Goal: Transaction & Acquisition: Purchase product/service

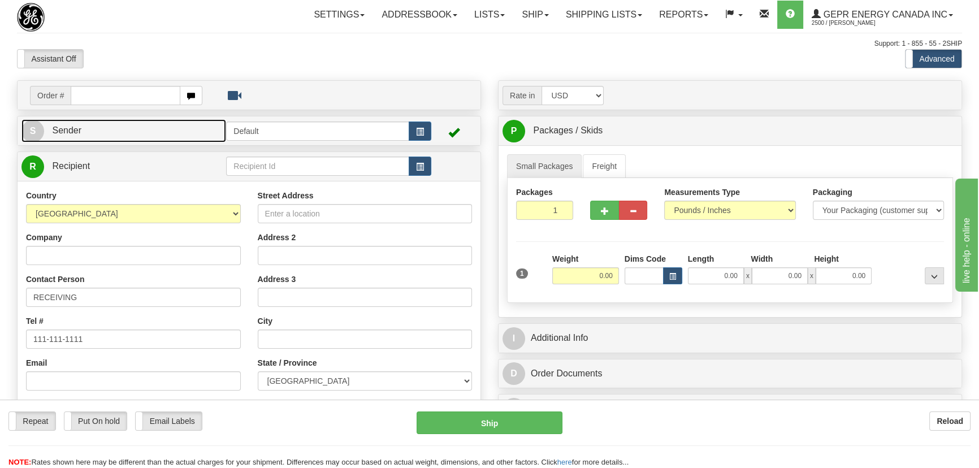
click at [133, 133] on link "S Sender" at bounding box center [123, 130] width 205 height 23
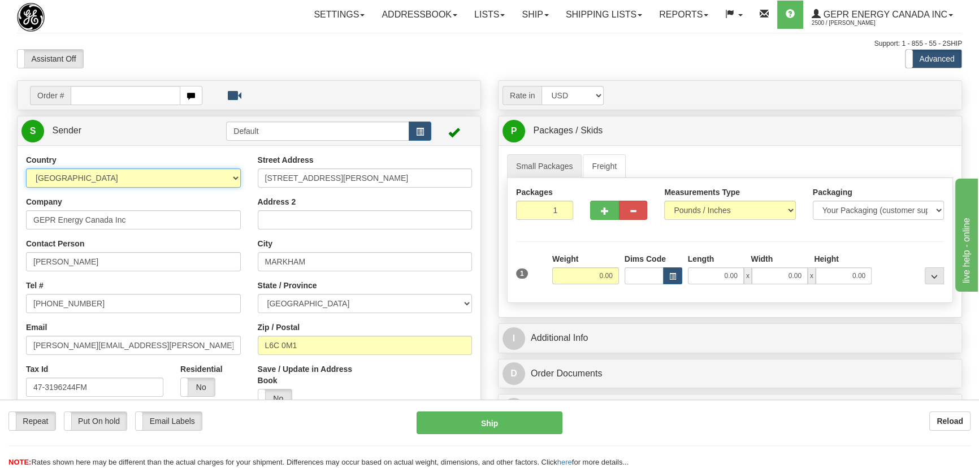
click at [145, 181] on select "AFGHANISTAN ALAND ISLANDS ALBANIA ALGERIA AMERICAN SAMOA ANDORRA ANGOLA ANGUILL…" at bounding box center [133, 177] width 215 height 19
select select "SG"
click at [26, 168] on select "AFGHANISTAN ALAND ISLANDS ALBANIA ALGERIA AMERICAN SAMOA ANDORRA ANGOLA ANGUILL…" at bounding box center [133, 177] width 215 height 19
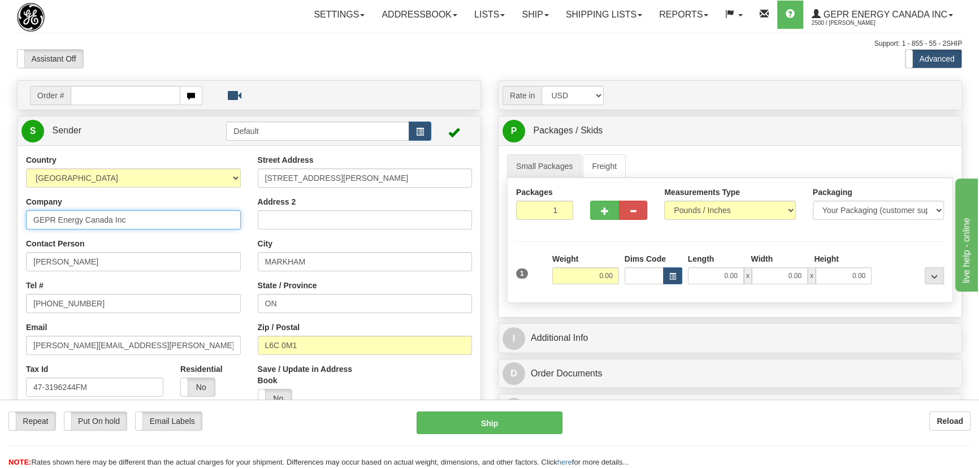
drag, startPoint x: 156, startPoint y: 222, endPoint x: 0, endPoint y: 218, distance: 156.1
paste input "Holiday Inn Singapore Little India"
type input "Holiday Inn Singapore Little India"
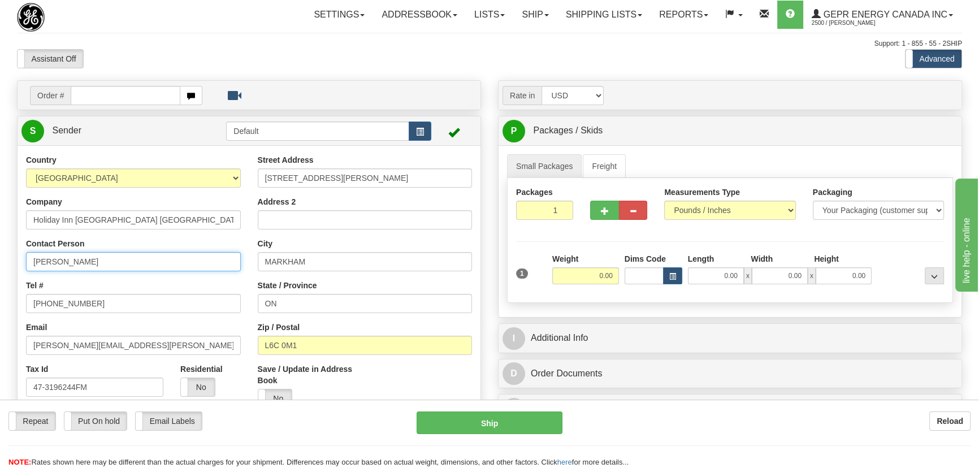
drag, startPoint x: 113, startPoint y: 263, endPoint x: 0, endPoint y: 253, distance: 113.5
paste input "10 Farrer Park Station Road"
type input "10 Farrer Park Station Road"
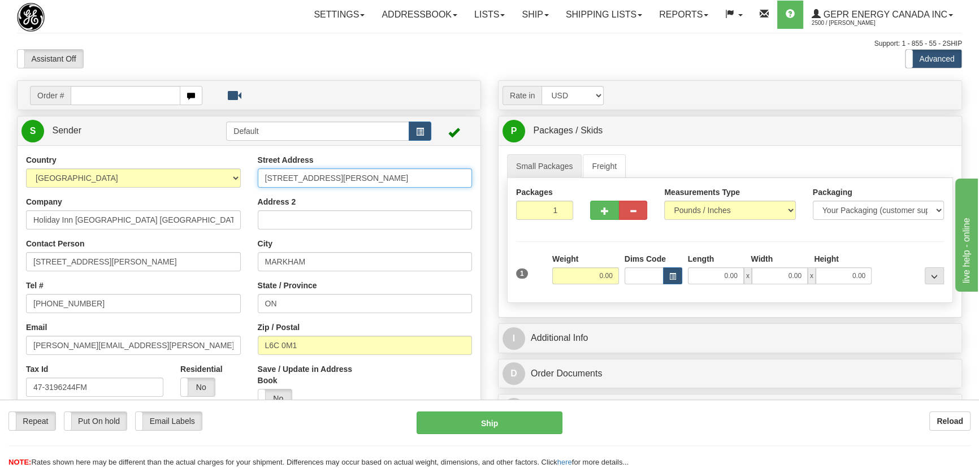
drag, startPoint x: 386, startPoint y: 176, endPoint x: 143, endPoint y: 177, distance: 243.1
click at [143, 177] on div "Country AFGHANISTAN ALAND ISLANDS ALBANIA ALGERIA AMERICAN SAMOA ANDORRA ANGOLA…" at bounding box center [249, 310] width 463 height 313
paste input "10 Farrer Park Station Road"
type input "10 Farrer Park Station Road"
drag, startPoint x: 318, startPoint y: 345, endPoint x: 239, endPoint y: 307, distance: 87.7
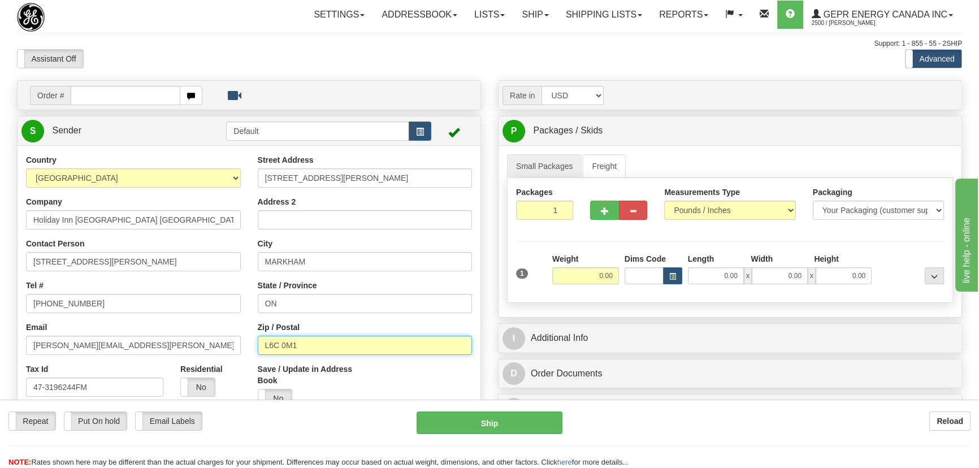
click at [255, 344] on div "Street Address 10 Farrer Park Station Road Address 2 City MARKHAM State / Provi…" at bounding box center [365, 285] width 232 height 262
paste input "217564"
type input "217564"
click at [235, 304] on input "905-927-5616" at bounding box center [133, 303] width 215 height 19
drag, startPoint x: 318, startPoint y: 301, endPoint x: 192, endPoint y: 301, distance: 126.6
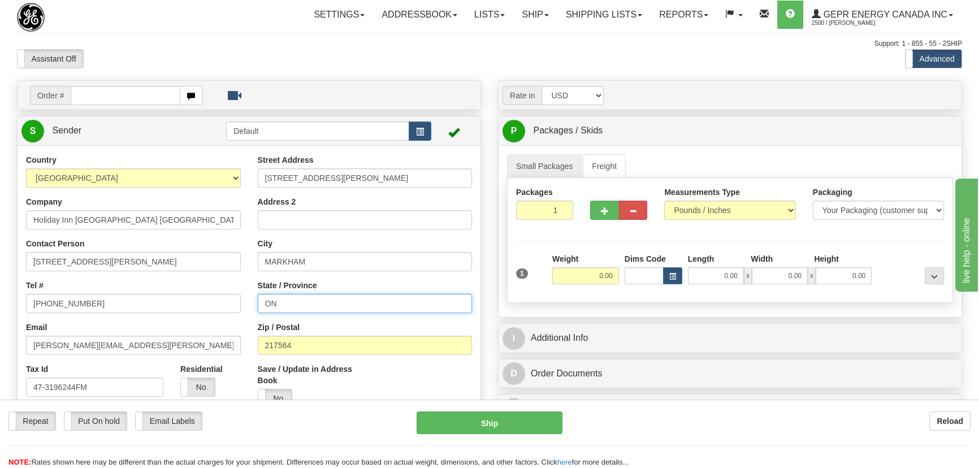
click at [192, 301] on div "Country AFGHANISTAN ALAND ISLANDS ALBANIA ALGERIA AMERICAN SAMOA ANDORRA ANGOLA…" at bounding box center [249, 310] width 463 height 313
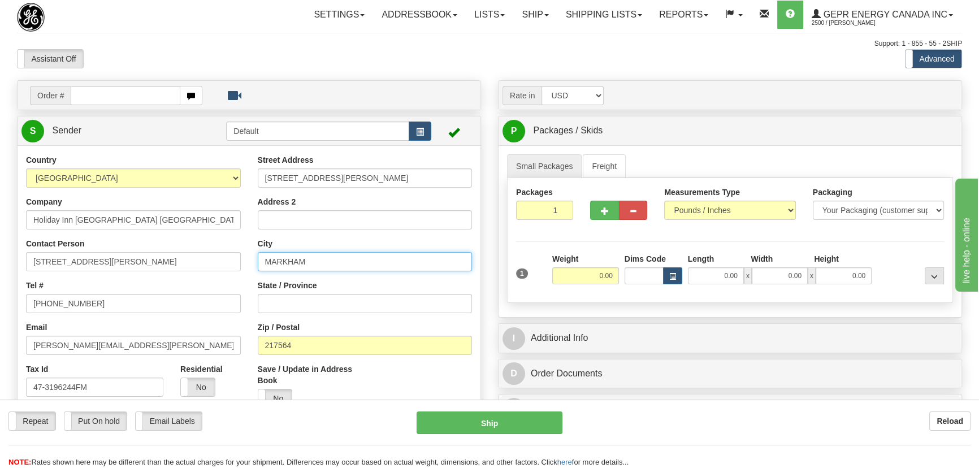
drag, startPoint x: 323, startPoint y: 265, endPoint x: 168, endPoint y: 261, distance: 154.9
click at [168, 261] on div "Country AFGHANISTAN ALAND ISLANDS ALBANIA ALGERIA AMERICAN SAMOA ANDORRA ANGOLA…" at bounding box center [249, 310] width 463 height 313
paste input "Singapore"
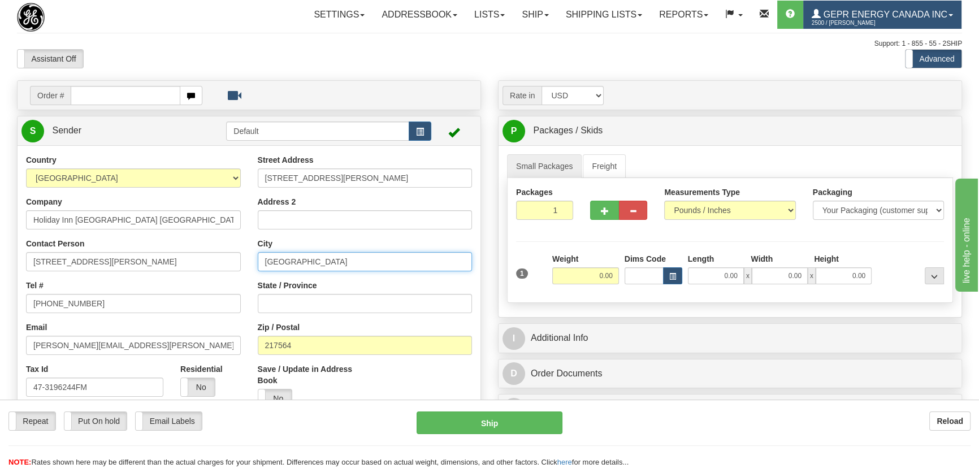
type input "Singapore"
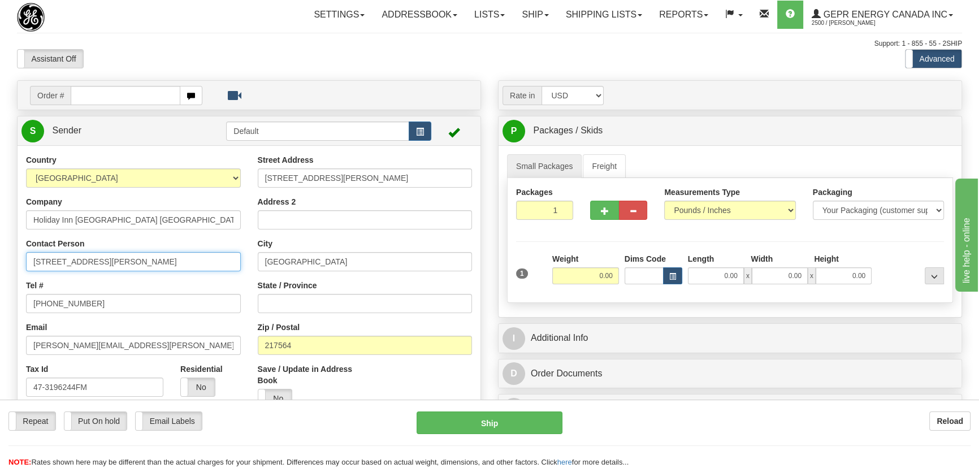
drag, startPoint x: 158, startPoint y: 262, endPoint x: 0, endPoint y: 265, distance: 157.7
paste input "Vinothkumar Kuppan"
type input "Vinothkumar Kuppan"
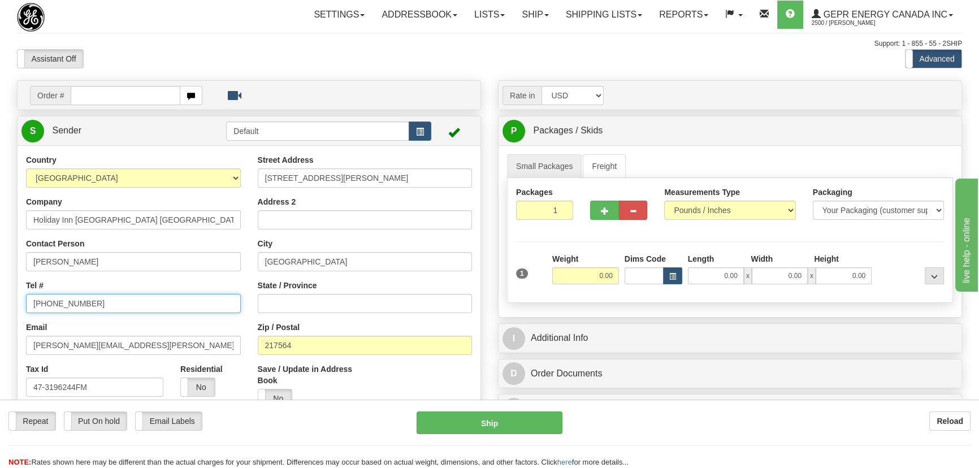
drag, startPoint x: 106, startPoint y: 300, endPoint x: 49, endPoint y: 299, distance: 56.5
paste input "65-84223794"
type input "65-84223794"
drag, startPoint x: 104, startPoint y: 345, endPoint x: 0, endPoint y: 340, distance: 104.1
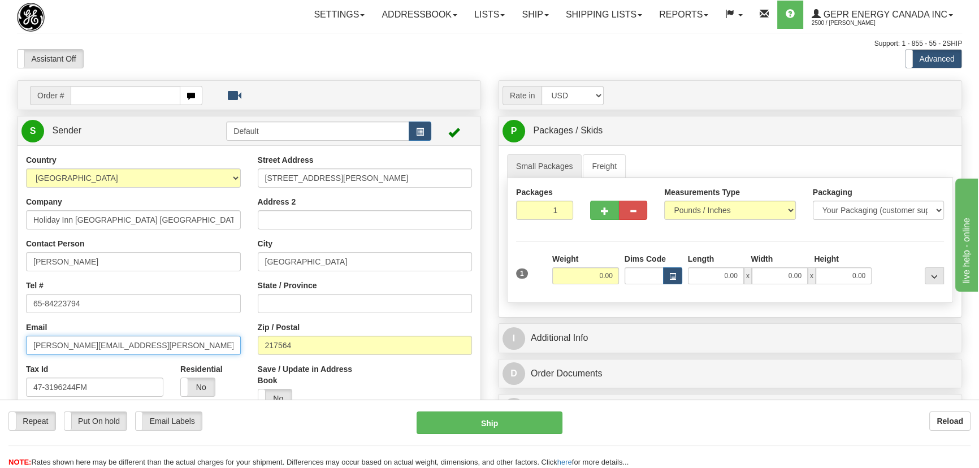
drag, startPoint x: 112, startPoint y: 391, endPoint x: 1, endPoint y: 387, distance: 111.5
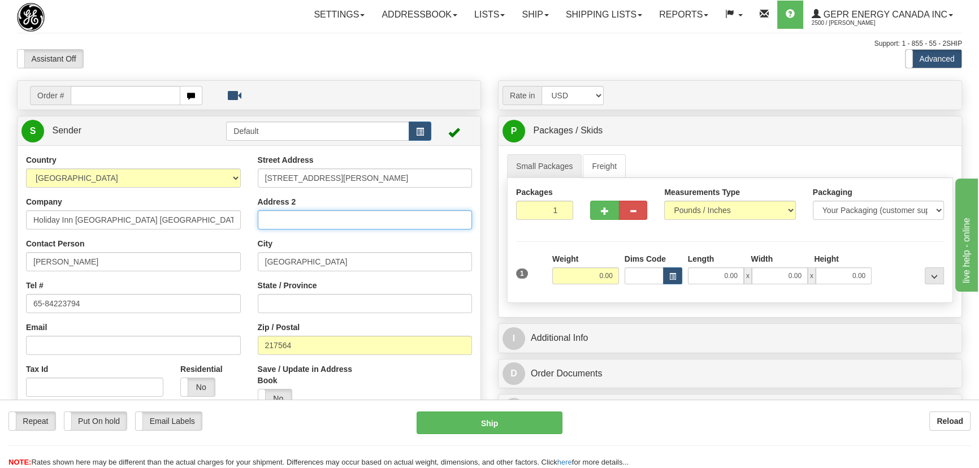
click at [302, 222] on input "Address 2" at bounding box center [365, 219] width 215 height 19
paste input "Room 1801"
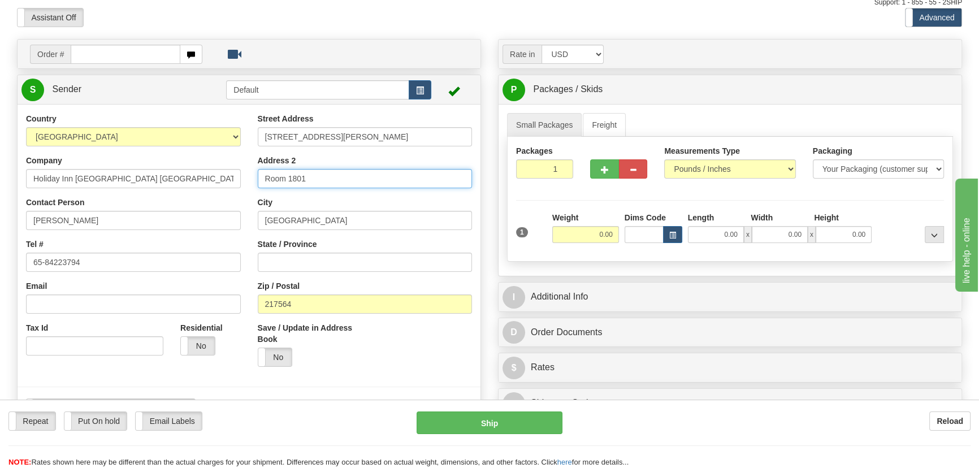
scroll to position [102, 0]
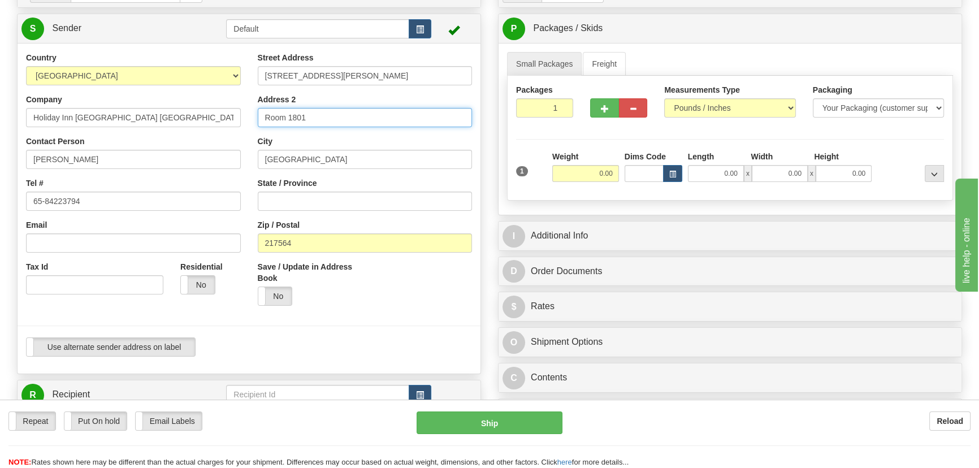
type input "Room 1801"
drag, startPoint x: 596, startPoint y: 176, endPoint x: 613, endPoint y: 182, distance: 17.5
click at [615, 181] on div "Weight 0.00" at bounding box center [585, 171] width 72 height 40
type input "4.00"
click at [882, 147] on div "Packages 1 1 Measurements Type" at bounding box center [730, 138] width 446 height 125
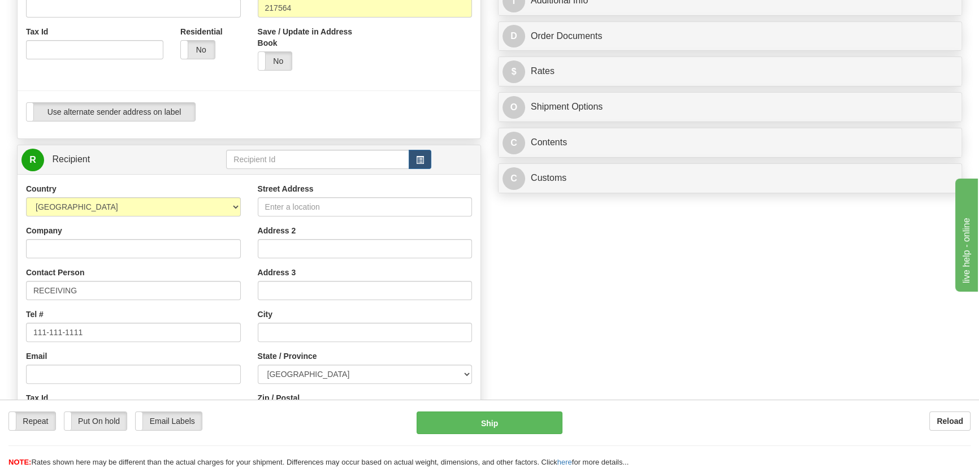
scroll to position [360, 0]
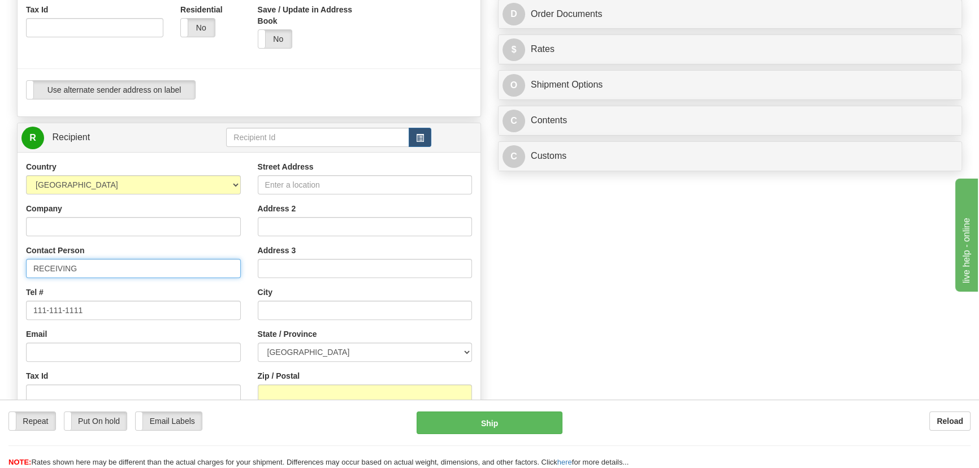
click at [106, 272] on input "RECEIVING" at bounding box center [133, 268] width 215 height 19
drag, startPoint x: 106, startPoint y: 272, endPoint x: 68, endPoint y: 270, distance: 37.9
click at [68, 270] on input "RECEIVING" at bounding box center [133, 268] width 215 height 19
click at [88, 270] on input "RECEIVING" at bounding box center [133, 268] width 215 height 19
paste input "Mohammed Hardan"
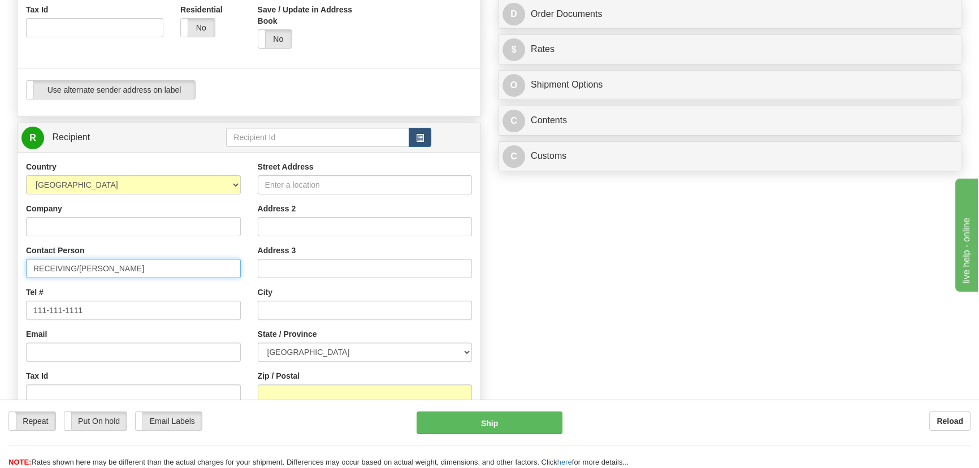
type input "RECEIVING/Mohammed Hardan"
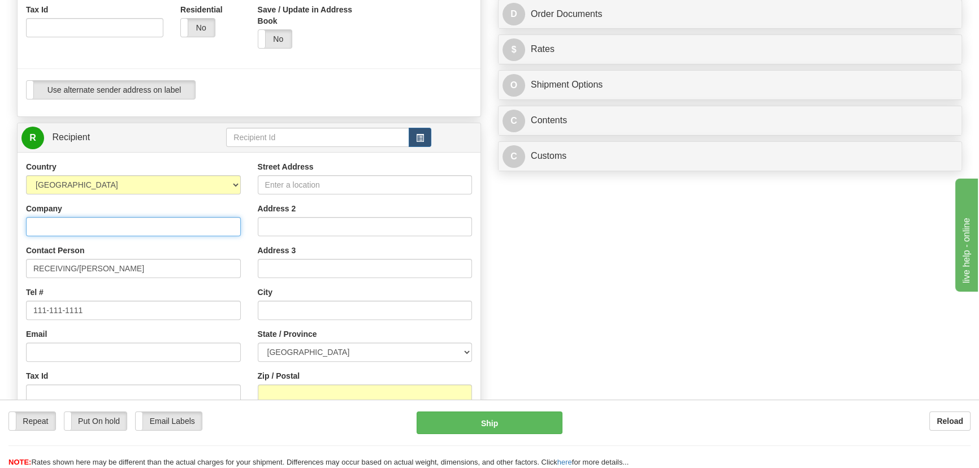
click at [175, 226] on input "Company" at bounding box center [133, 226] width 215 height 19
type input "GE VERNOVA"
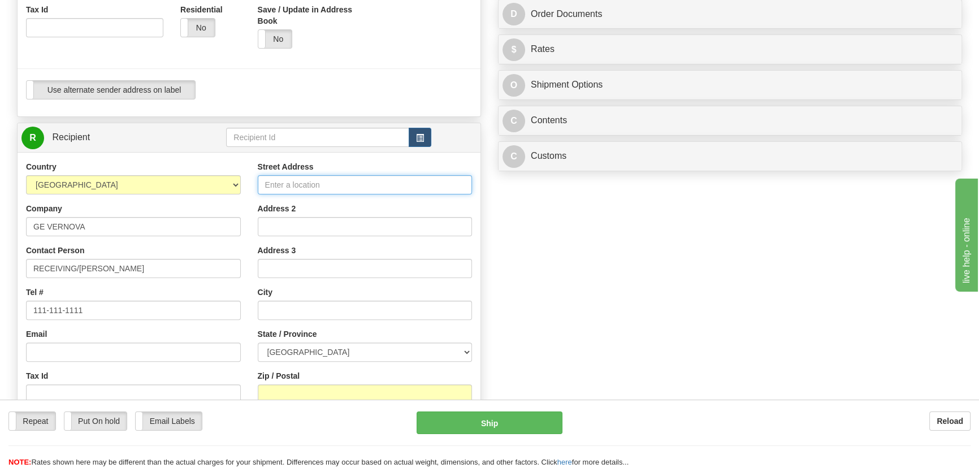
click at [322, 176] on input "Street Address" at bounding box center [365, 184] width 215 height 19
paste input "650 Markland Street"
type input "650 Markland Street"
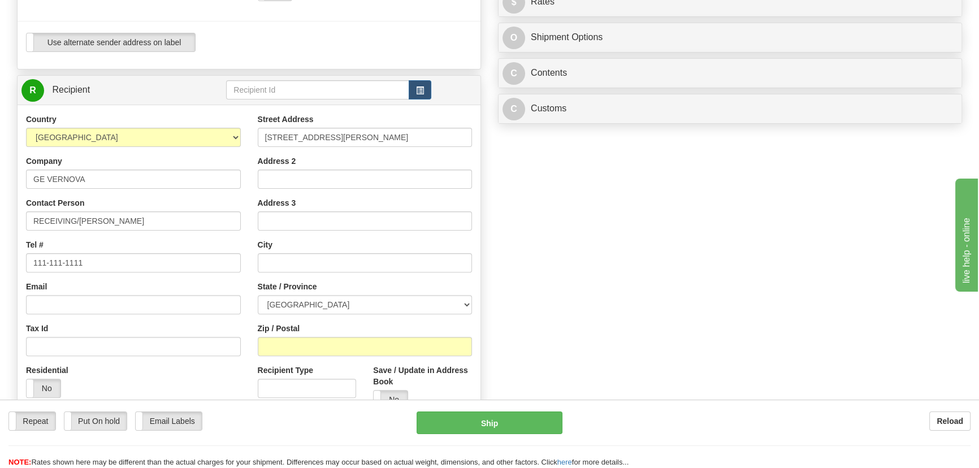
scroll to position [462, 0]
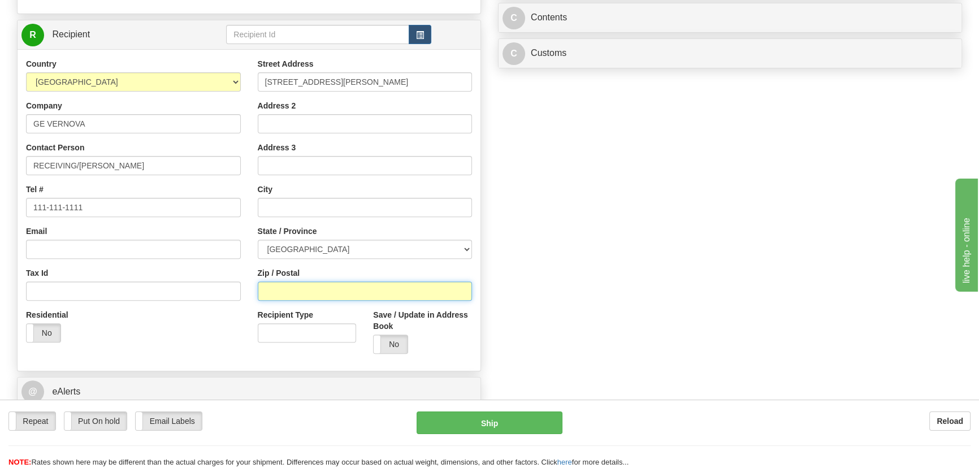
drag, startPoint x: 278, startPoint y: 293, endPoint x: 191, endPoint y: 336, distance: 96.6
click at [278, 293] on input "Zip / Postal" at bounding box center [365, 291] width 215 height 19
paste input ", L6C 0M1"
click at [191, 336] on div "Residential Yes No" at bounding box center [134, 330] width 232 height 42
click at [270, 290] on input ", L6C 0M1" at bounding box center [365, 291] width 215 height 19
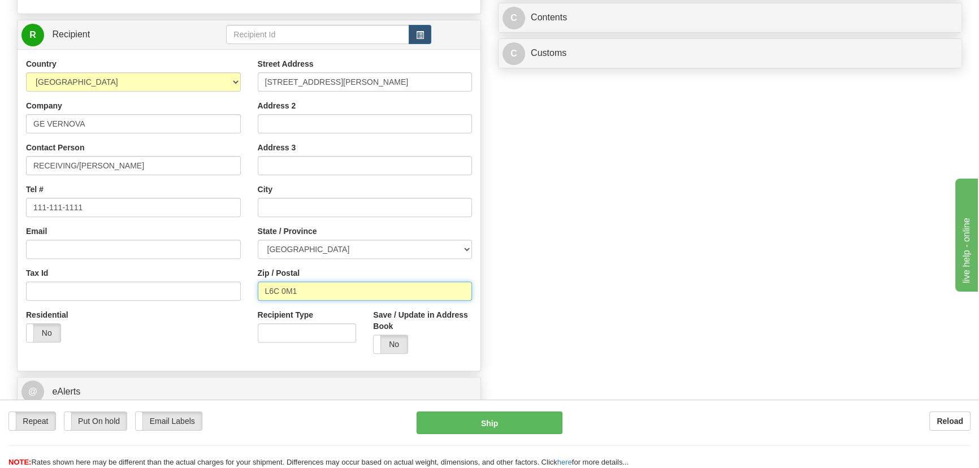
type input "L6C 0M1"
click at [165, 330] on div "Residential Yes No" at bounding box center [134, 330] width 232 height 42
type input "MARKHAM"
select select "ON"
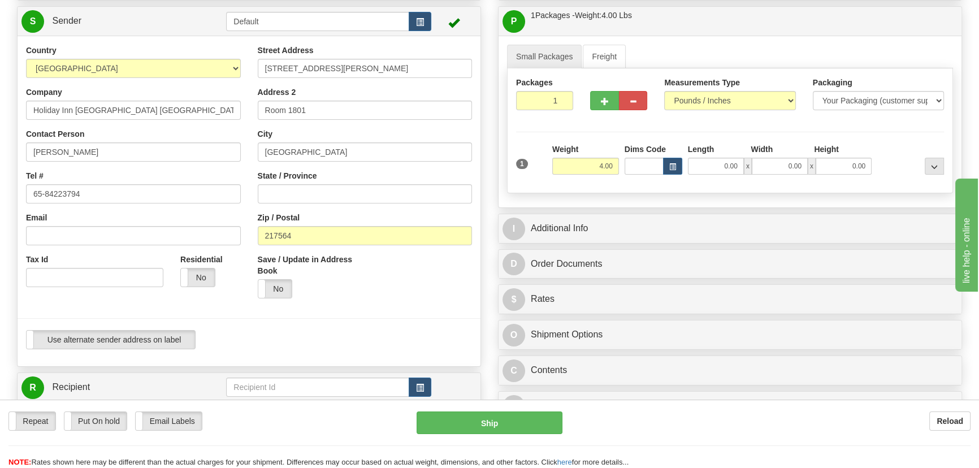
scroll to position [102, 0]
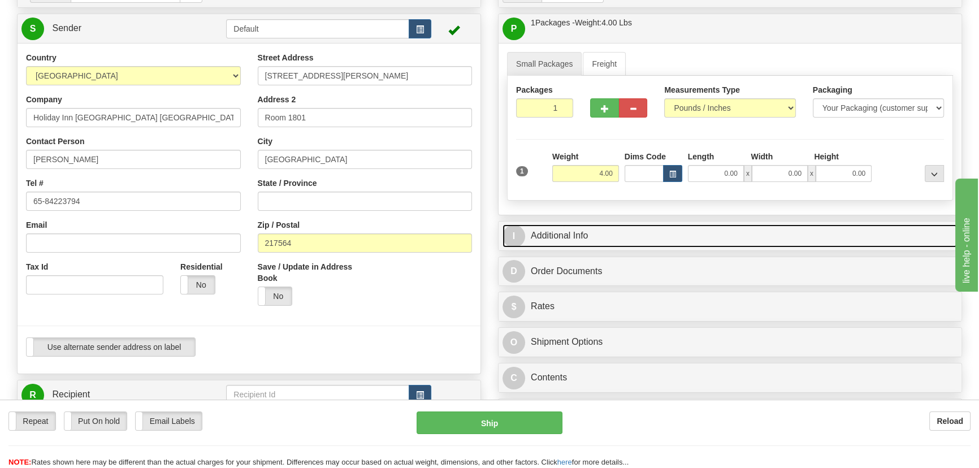
click at [687, 234] on link "I Additional Info" at bounding box center [730, 235] width 455 height 23
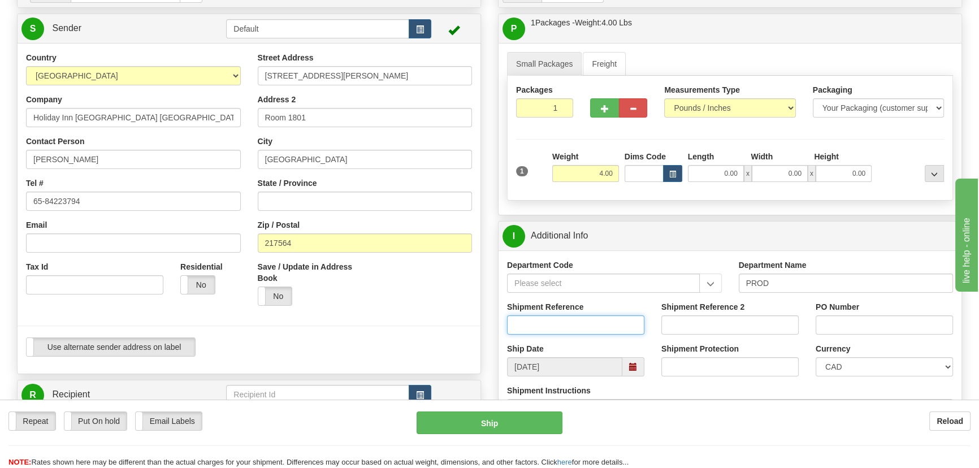
click at [605, 324] on input "Shipment Reference" at bounding box center [575, 324] width 137 height 19
type input "MOHAMMED HARDAN"
click at [861, 365] on select "CAD USD EUR ZAR RON ANG ARN AUD AUS AWG BBD BFR BGN BHD BMD BND BRC BRL CHP CKZ…" at bounding box center [884, 366] width 137 height 19
select select "1"
click at [816, 357] on select "CAD USD EUR ZAR RON ANG ARN AUD AUS AWG BBD BFR BGN BHD BMD BND BRC BRL CHP CKZ…" at bounding box center [884, 366] width 137 height 19
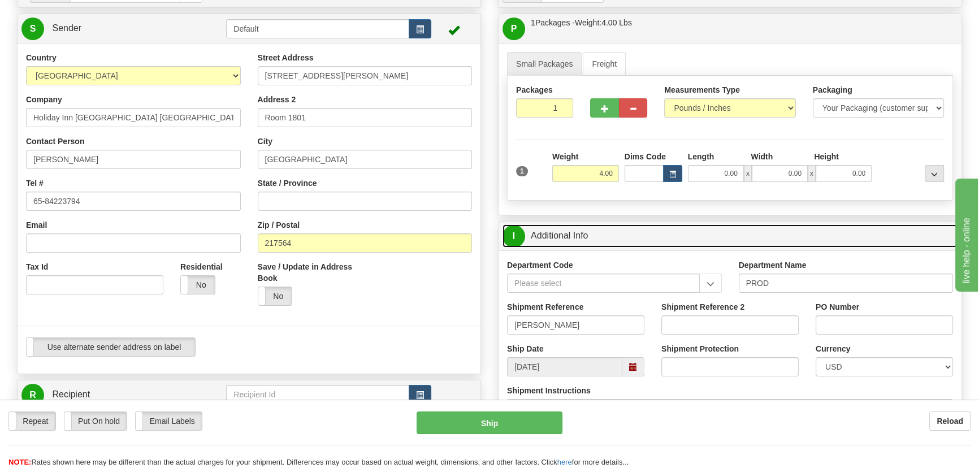
click at [829, 231] on link "I Additional Info" at bounding box center [730, 235] width 455 height 23
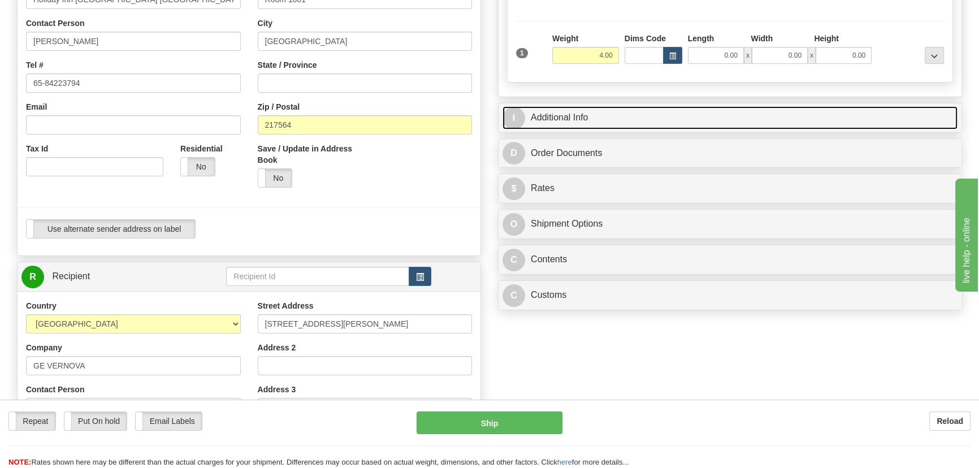
scroll to position [257, 0]
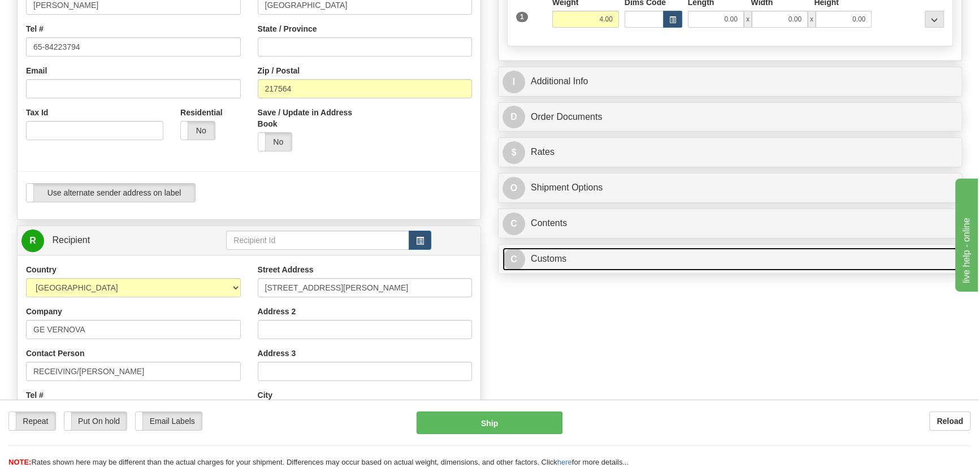
click at [656, 254] on link "C Customs" at bounding box center [730, 259] width 455 height 23
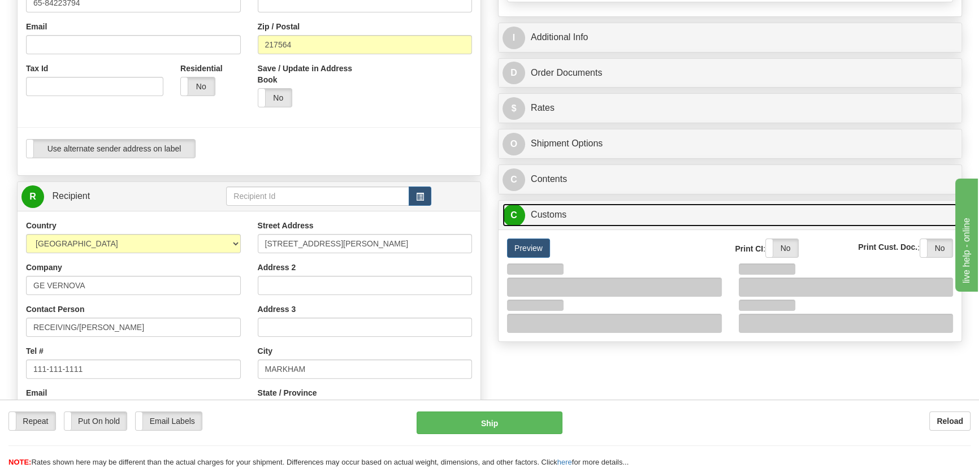
scroll to position [360, 0]
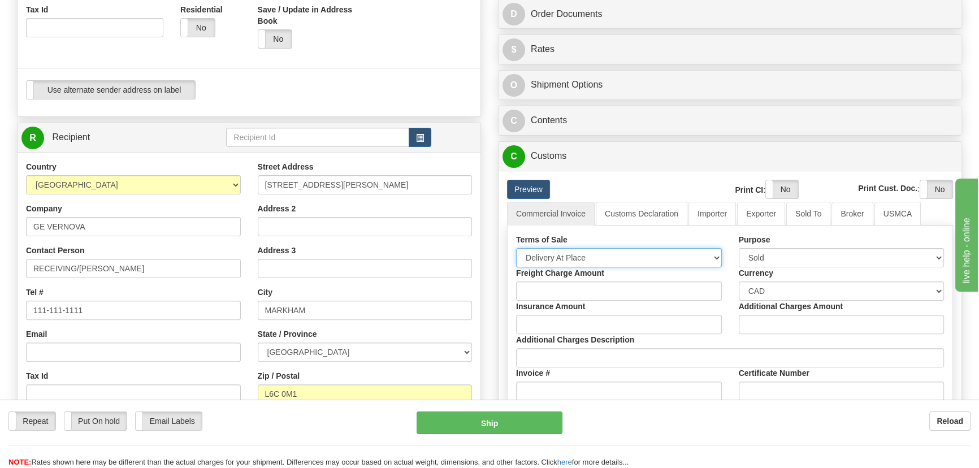
click at [588, 256] on select "Free Carrier Free On Board Ex Works Delivered Duty Unpaid Delivered Duty Paid C…" at bounding box center [619, 257] width 206 height 19
select select "7"
click at [516, 248] on select "Free Carrier Free On Board Ex Works Delivered Duty Unpaid Delivered Duty Paid C…" at bounding box center [619, 257] width 206 height 19
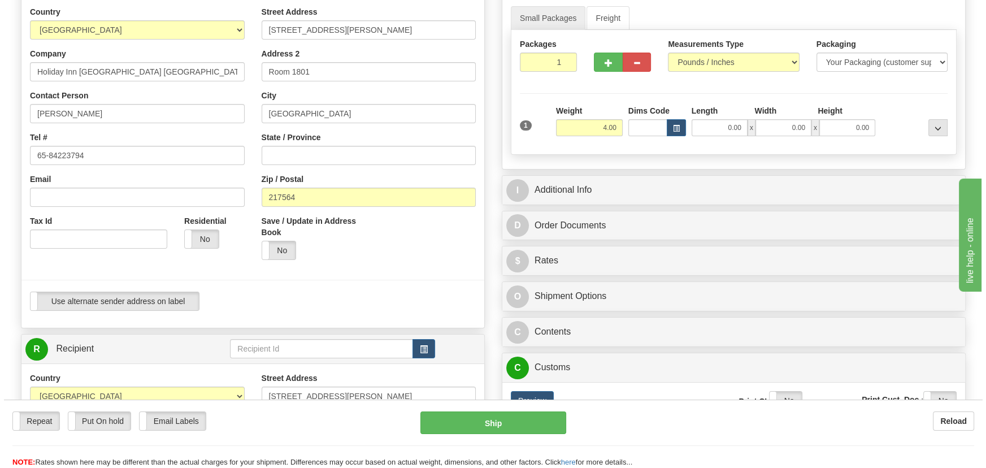
scroll to position [257, 0]
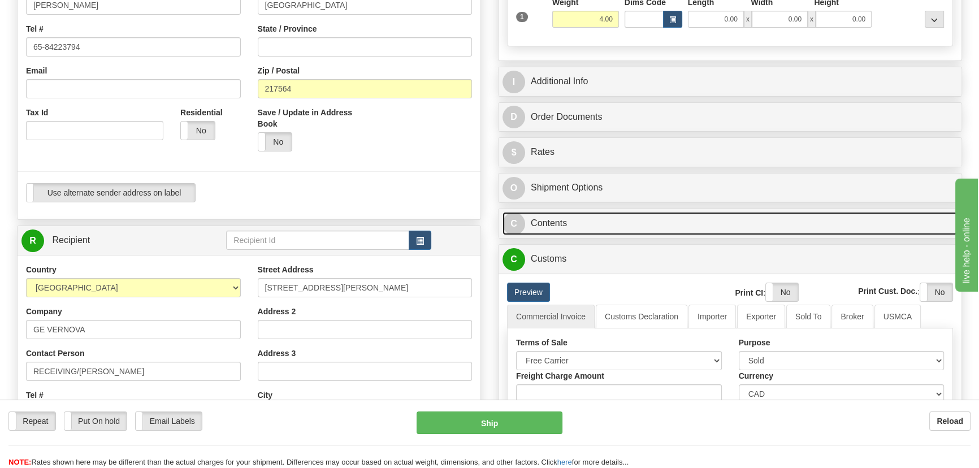
click at [681, 224] on link "C Contents" at bounding box center [730, 223] width 455 height 23
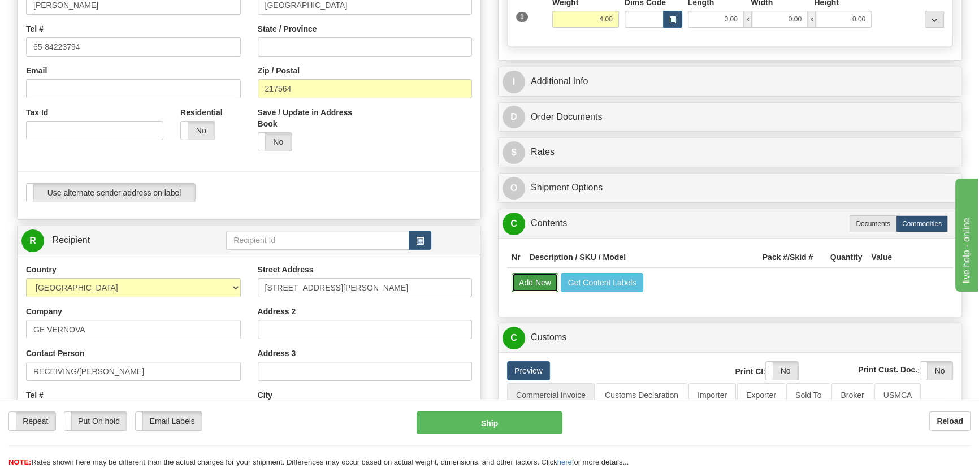
click at [553, 276] on button "Add New" at bounding box center [535, 282] width 47 height 19
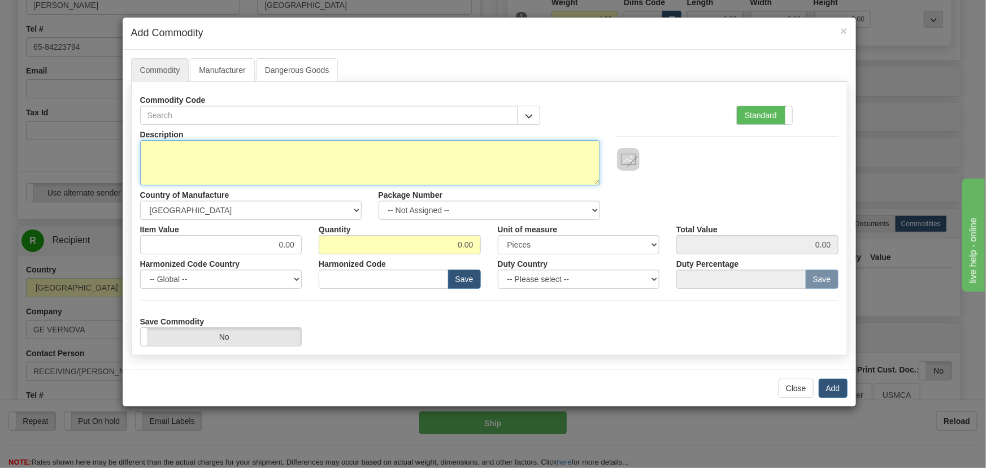
click at [322, 153] on textarea "Description" at bounding box center [370, 162] width 460 height 45
paste textarea "JTP-10"
type textarea "JTP-10"
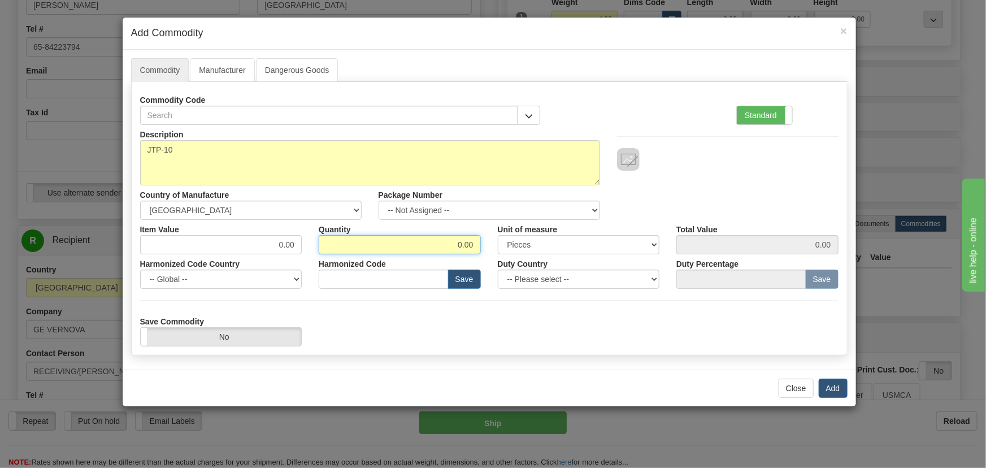
drag, startPoint x: 434, startPoint y: 252, endPoint x: 520, endPoint y: 253, distance: 85.4
click at [509, 253] on div "Item Value 0.00 Quantity 0.00 Unit of measure 3 Thousand Square Inches Adjustme…" at bounding box center [490, 237] width 716 height 34
drag, startPoint x: 458, startPoint y: 243, endPoint x: 539, endPoint y: 268, distance: 84.7
click at [473, 244] on input "1" at bounding box center [400, 244] width 162 height 19
type input "4"
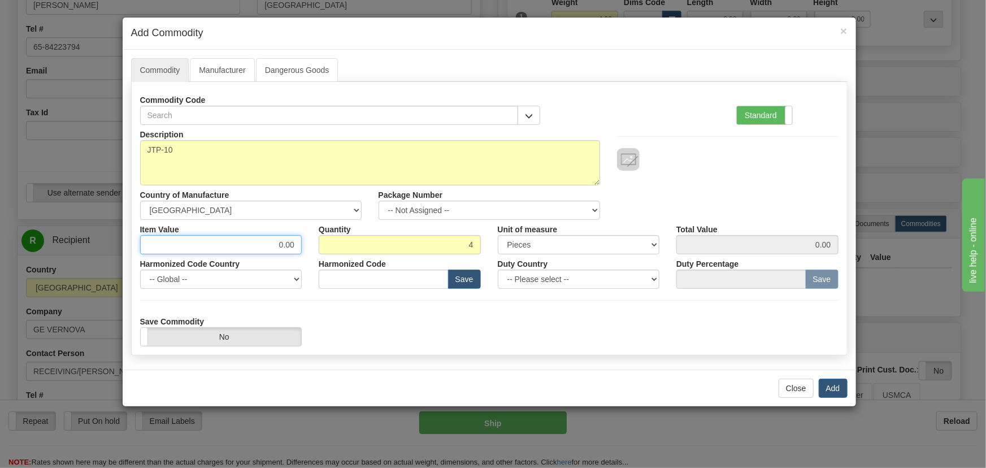
drag, startPoint x: 276, startPoint y: 243, endPoint x: 296, endPoint y: 244, distance: 19.8
click at [296, 244] on input "0.00" at bounding box center [221, 244] width 162 height 19
type input "100"
type input "400.00"
click at [760, 118] on label "Standard" at bounding box center [764, 115] width 55 height 18
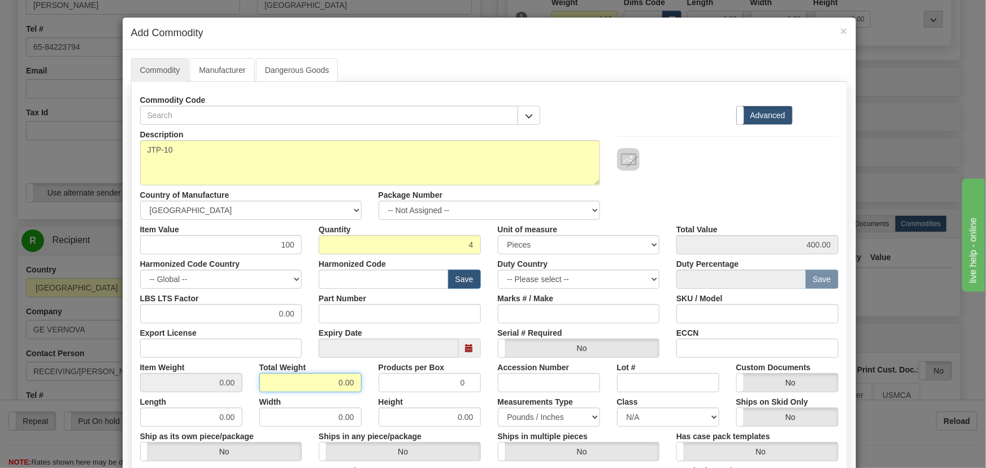
drag, startPoint x: 332, startPoint y: 383, endPoint x: 360, endPoint y: 386, distance: 27.3
click at [360, 386] on div "Total Weight 0.00" at bounding box center [310, 375] width 119 height 34
type input "4"
type input "1.0000"
click at [362, 386] on div "Total Weight 4" at bounding box center [310, 375] width 119 height 34
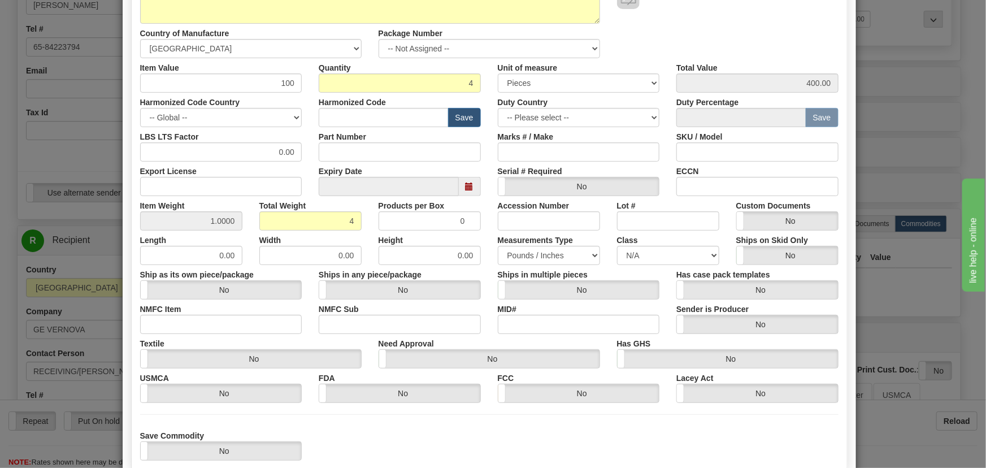
scroll to position [205, 0]
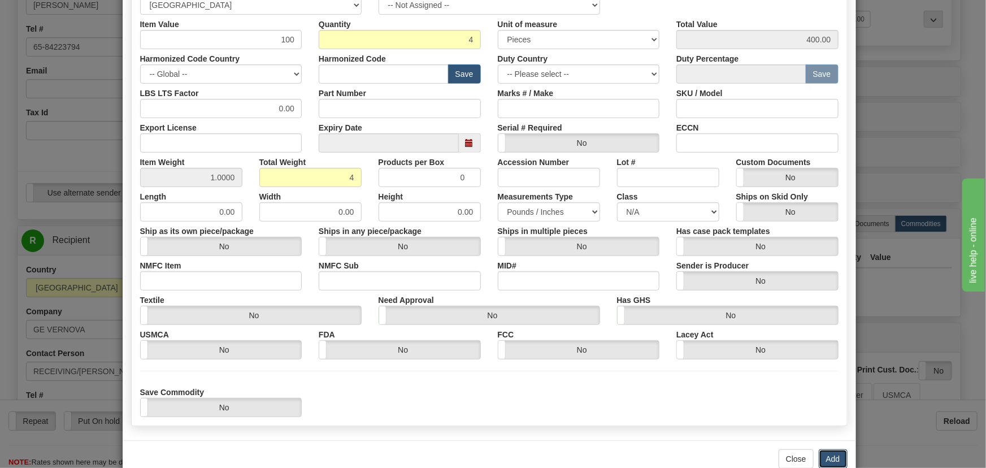
click at [830, 455] on button "Add" at bounding box center [833, 458] width 29 height 19
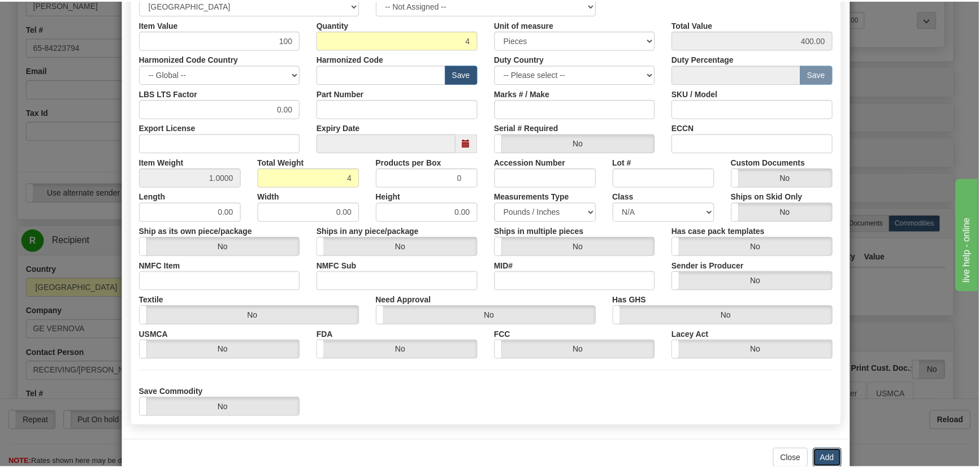
scroll to position [0, 0]
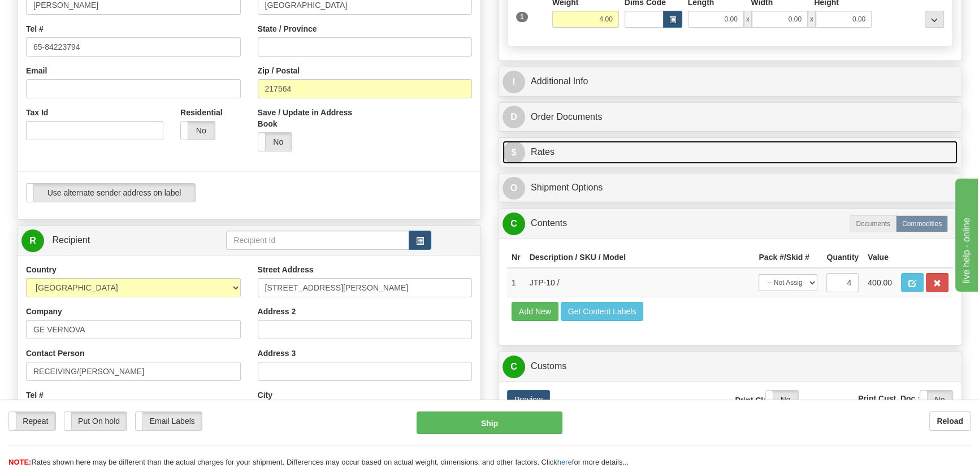
click at [650, 144] on link "$ Rates" at bounding box center [730, 152] width 455 height 23
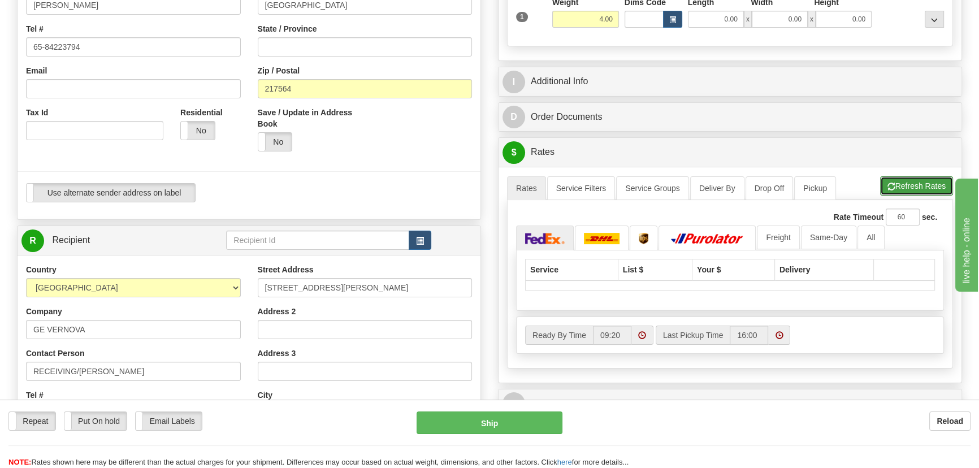
click at [913, 191] on button "Refresh Rates" at bounding box center [916, 185] width 73 height 19
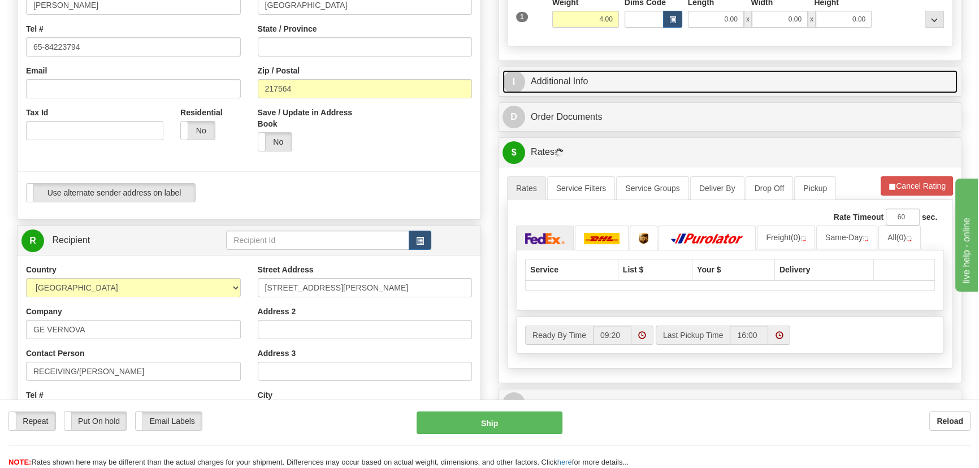
click at [773, 76] on link "I Additional Info" at bounding box center [730, 81] width 455 height 23
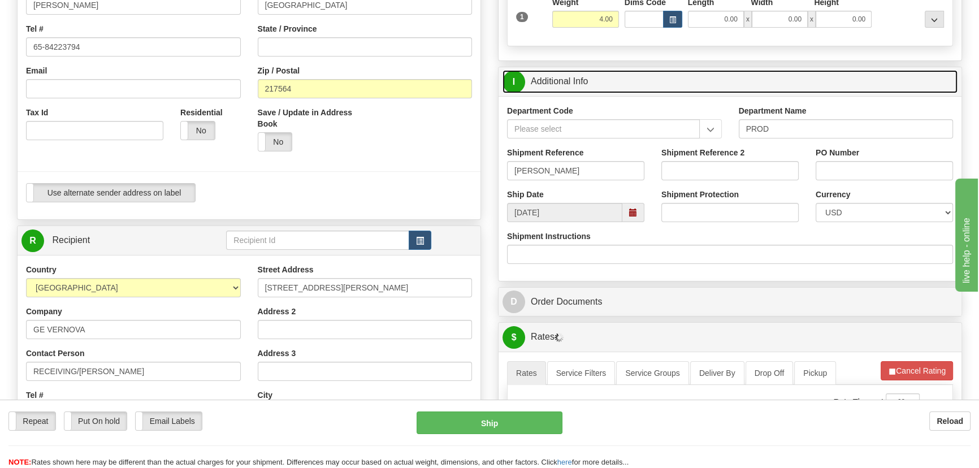
click at [773, 76] on link "I Additional Info" at bounding box center [730, 81] width 455 height 23
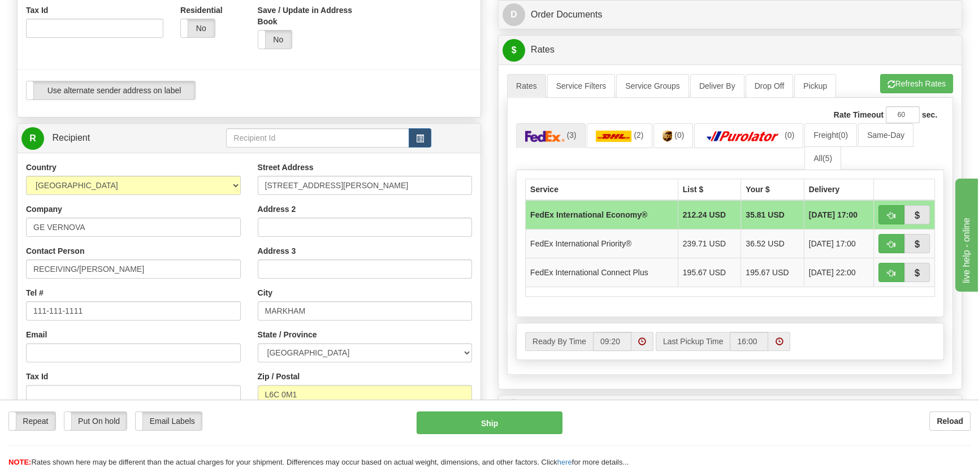
scroll to position [360, 0]
click at [827, 159] on span "(5)" at bounding box center [828, 157] width 10 height 9
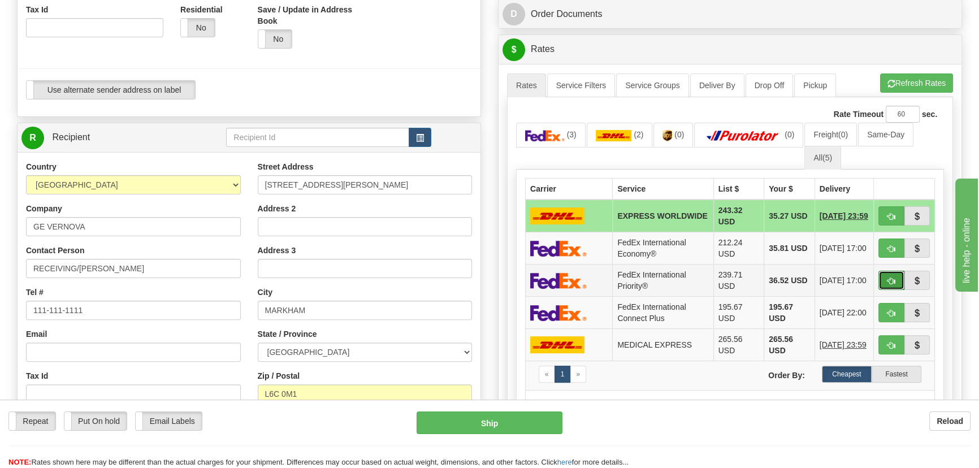
click at [886, 277] on button "button" at bounding box center [891, 280] width 26 height 19
type input "01"
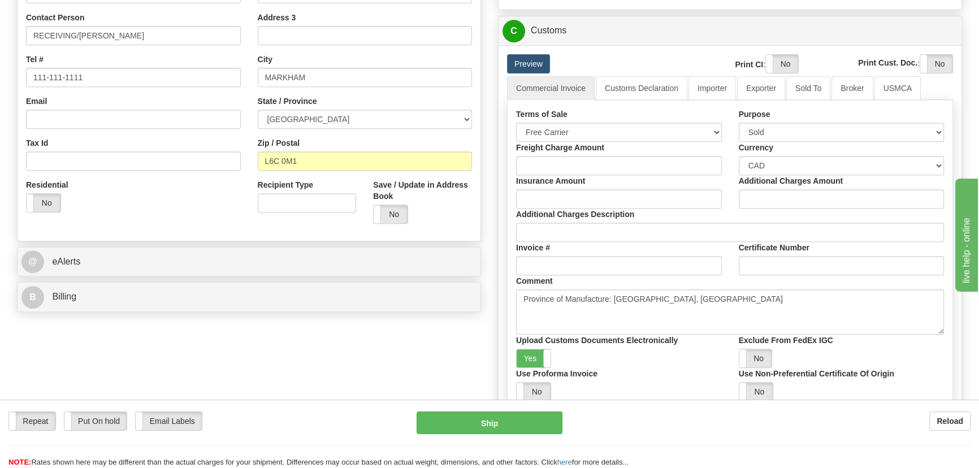
scroll to position [668, 0]
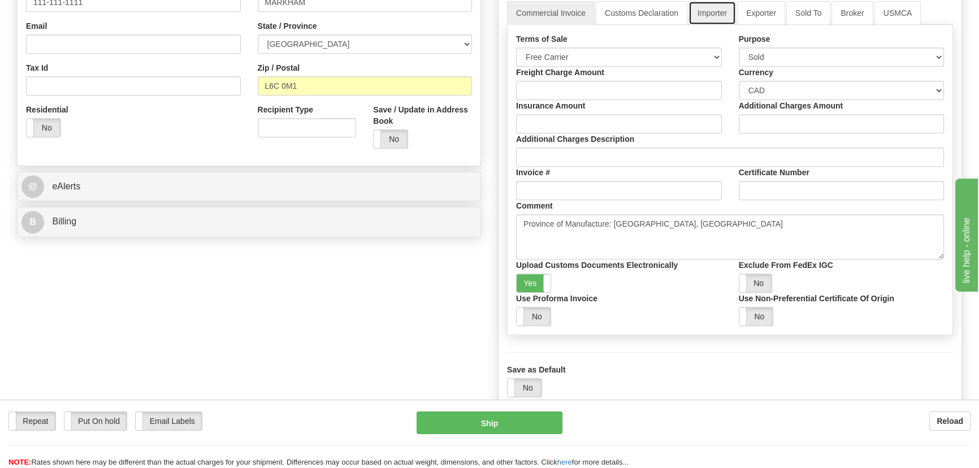
click at [712, 25] on link "Importer" at bounding box center [712, 13] width 47 height 24
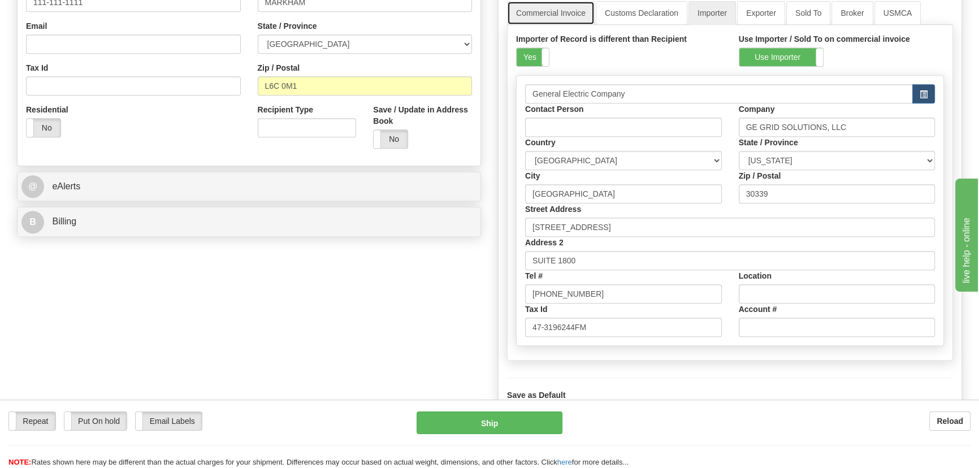
click at [571, 25] on link "Commercial Invoice" at bounding box center [551, 13] width 88 height 24
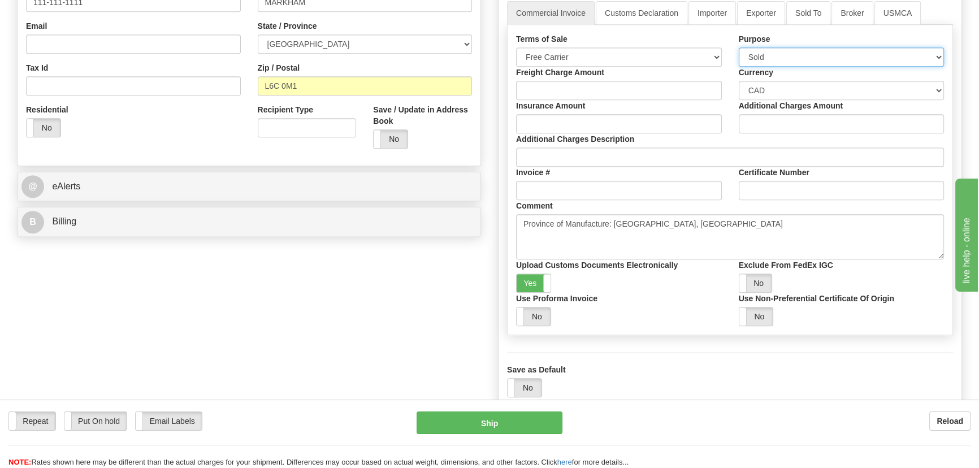
click at [820, 67] on select "Sold Not Sold Gift Sample Repair and Return Personal Effects Merchandise Danger…" at bounding box center [842, 56] width 206 height 19
click at [739, 67] on select "Sold Not Sold Gift Sample Repair and Return Personal Effects Merchandise Danger…" at bounding box center [842, 56] width 206 height 19
click at [806, 67] on select "Sold Not Sold Gift Sample Repair and Return Personal Effects Merchandise Danger…" at bounding box center [842, 56] width 206 height 19
select select "4"
click at [739, 67] on select "Sold Not Sold Gift Sample Repair and Return Personal Effects Merchandise Danger…" at bounding box center [842, 56] width 206 height 19
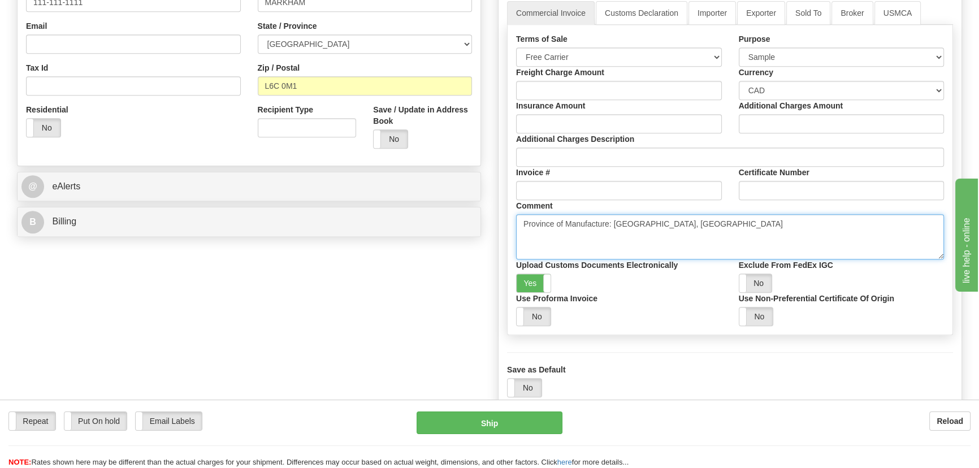
drag, startPoint x: 678, startPoint y: 243, endPoint x: 439, endPoint y: 256, distance: 240.0
paste textarea "DEMO/SAMPLE UNIT NO COMMERCIAL VALUE VALUE DECLARED FOR CUSTOM PURPOSES ONLY"
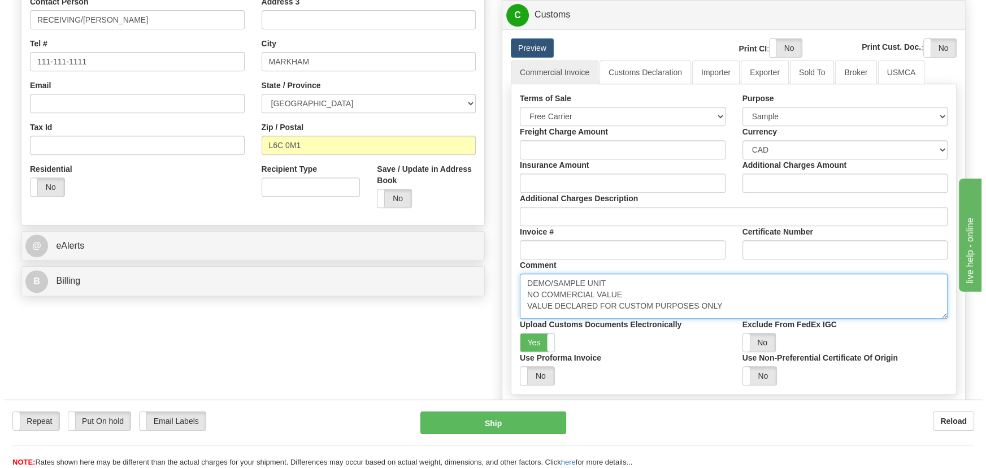
scroll to position [462, 0]
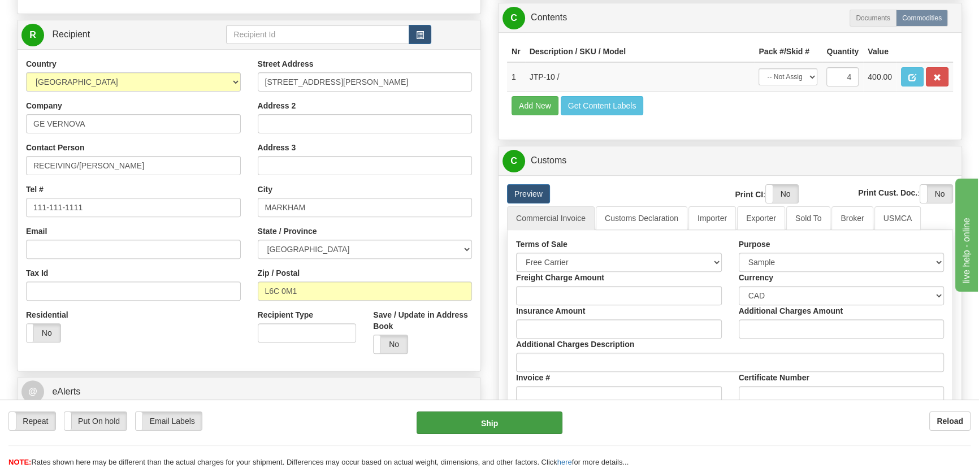
type textarea "DEMO/SAMPLE UNIT NO COMMERCIAL VALUE VALUE DECLARED FOR CUSTOM PURPOSES ONLY"
click at [509, 425] on button "Ship" at bounding box center [490, 423] width 146 height 23
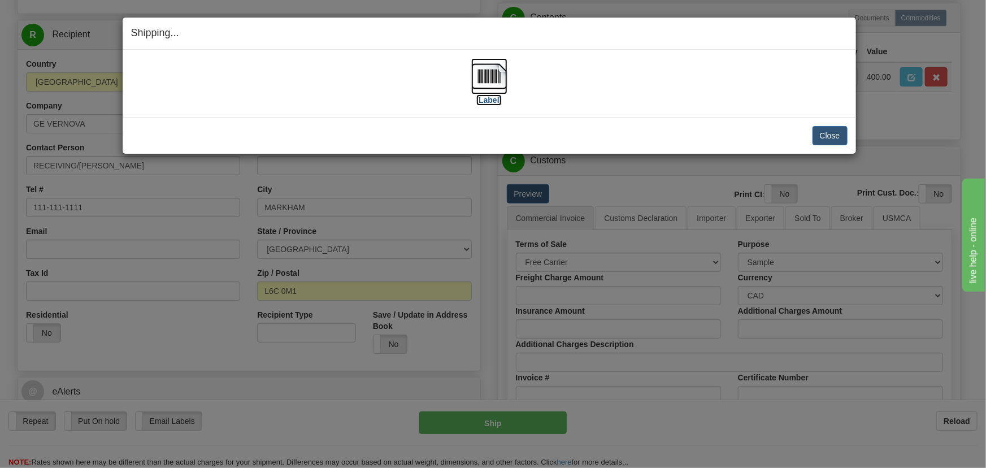
click at [478, 72] on img at bounding box center [489, 76] width 36 height 36
click at [836, 131] on button "Close" at bounding box center [830, 135] width 35 height 19
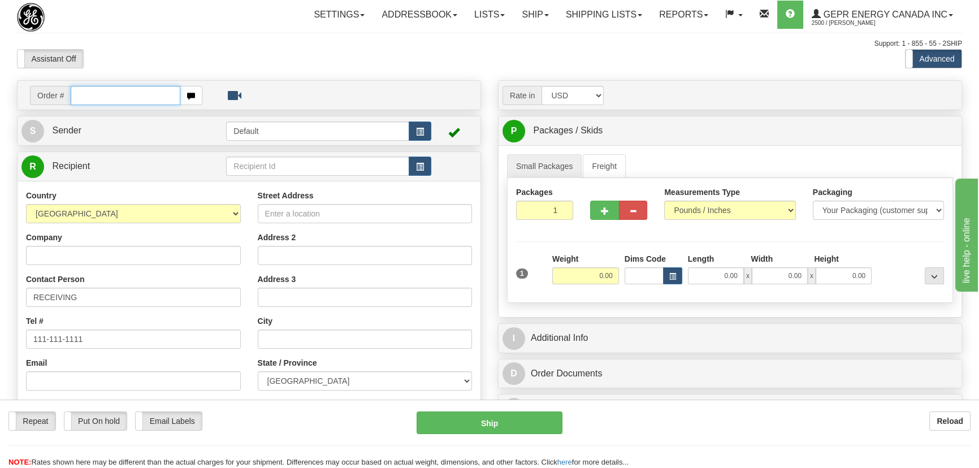
paste input "0086691280"
click at [86, 95] on input "0086691280" at bounding box center [126, 95] width 110 height 19
type input "86691280"
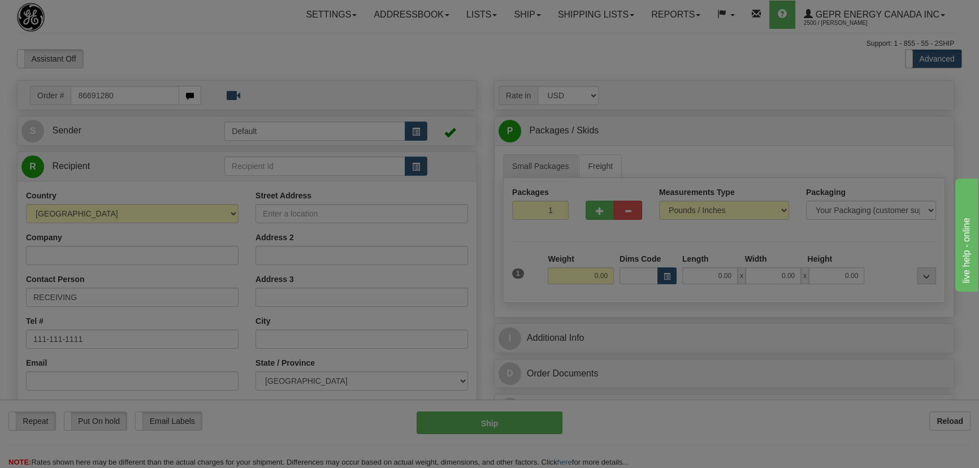
click at [328, 71] on body "Training Course Close Toggle navigation Settings Shipping Preferences New Recip…" at bounding box center [489, 234] width 979 height 468
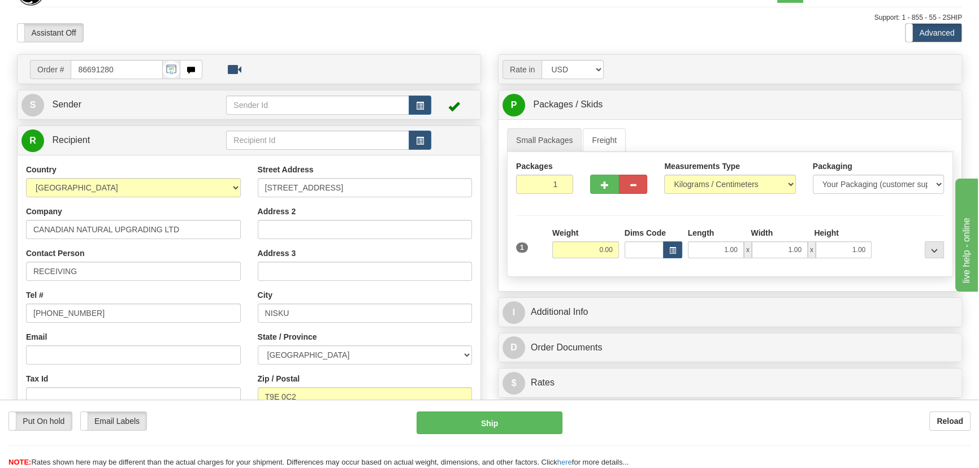
scroll to position [51, 0]
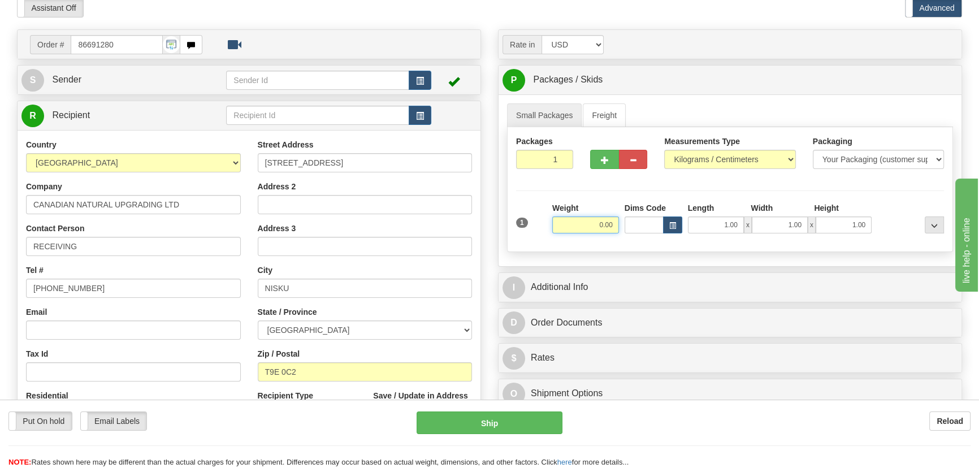
drag, startPoint x: 590, startPoint y: 223, endPoint x: 648, endPoint y: 237, distance: 59.9
click at [650, 237] on div "1 Weight 0.00 Dims Code 1.00" at bounding box center [730, 222] width 434 height 40
type input "1.00"
click at [702, 153] on select "Pounds / Inches Kilograms / Centimeters" at bounding box center [729, 159] width 131 height 19
select select "0"
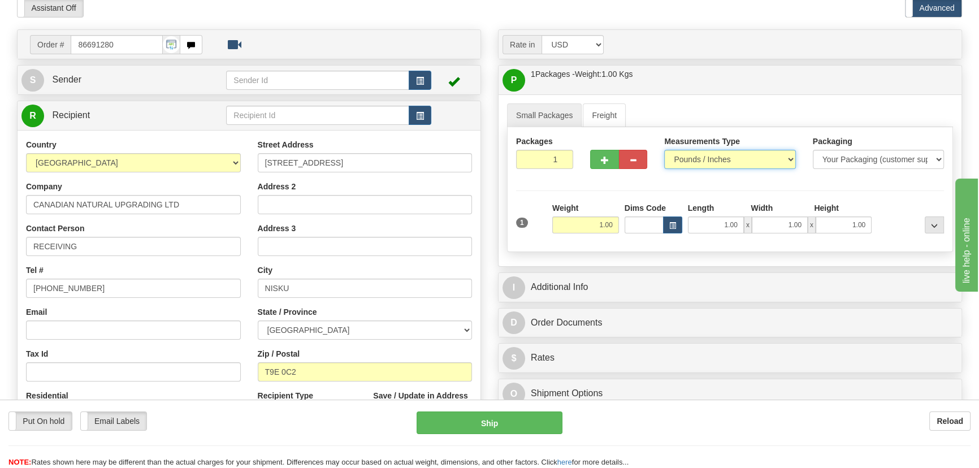
click at [664, 150] on select "Pounds / Inches Kilograms / Centimeters" at bounding box center [729, 159] width 131 height 19
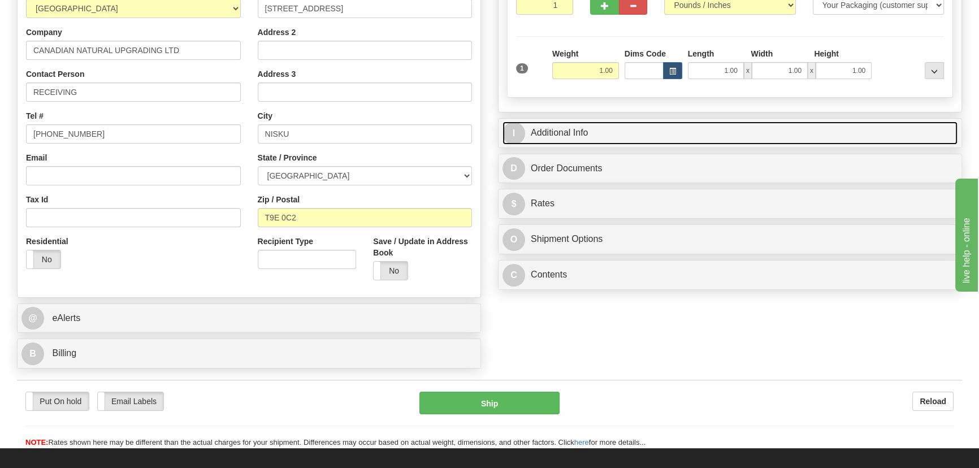
click at [735, 133] on link "I Additional Info" at bounding box center [730, 133] width 455 height 23
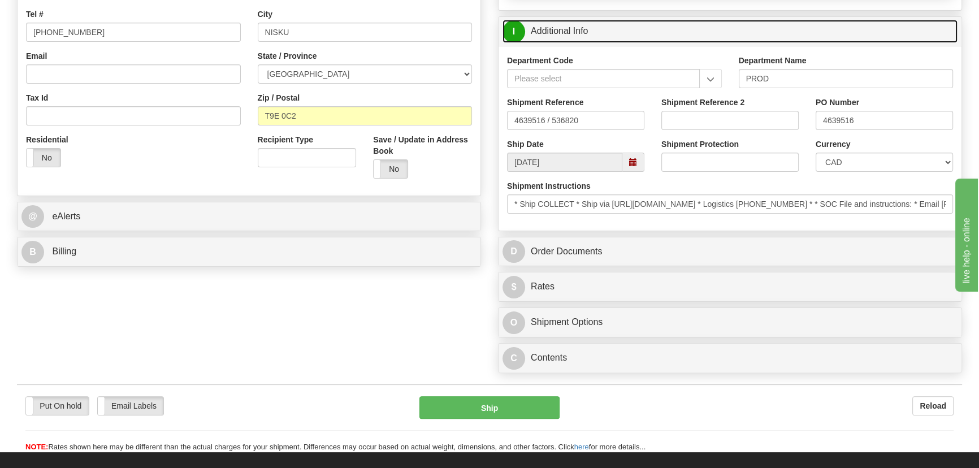
scroll to position [308, 0]
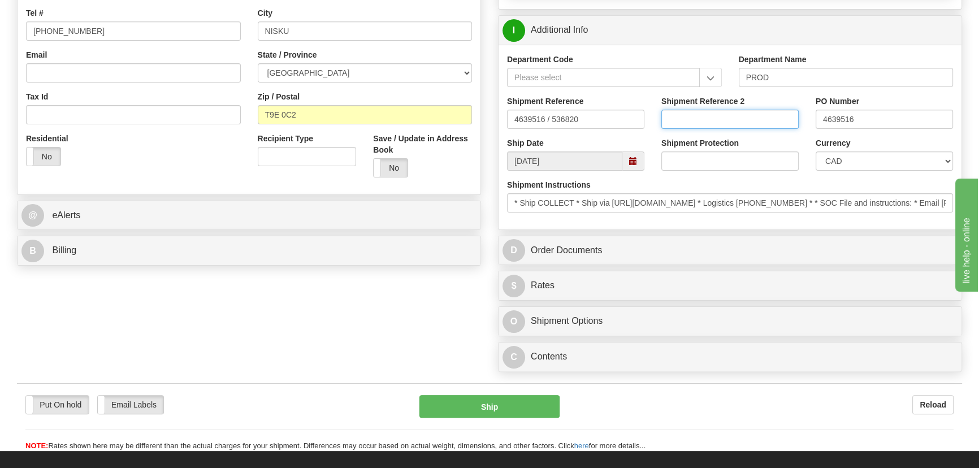
click at [739, 122] on input "Shipment Reference 2" at bounding box center [729, 119] width 137 height 19
drag, startPoint x: 731, startPoint y: 122, endPoint x: 611, endPoint y: 126, distance: 120.5
click at [610, 120] on div "Shipment Reference 4639516 / 536820 Shipment Reference 2 5399005700 PO Number 4…" at bounding box center [730, 117] width 463 height 42
type input "5399005700"
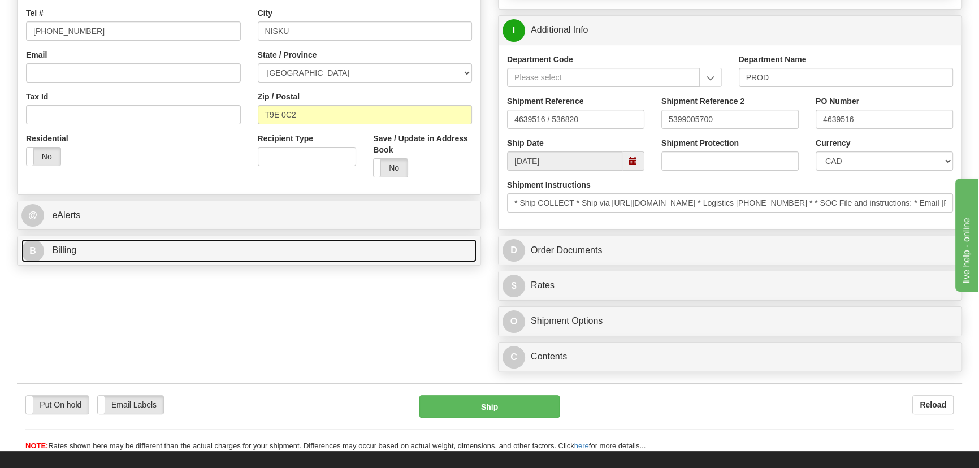
click at [268, 243] on link "B Billing" at bounding box center [248, 250] width 455 height 23
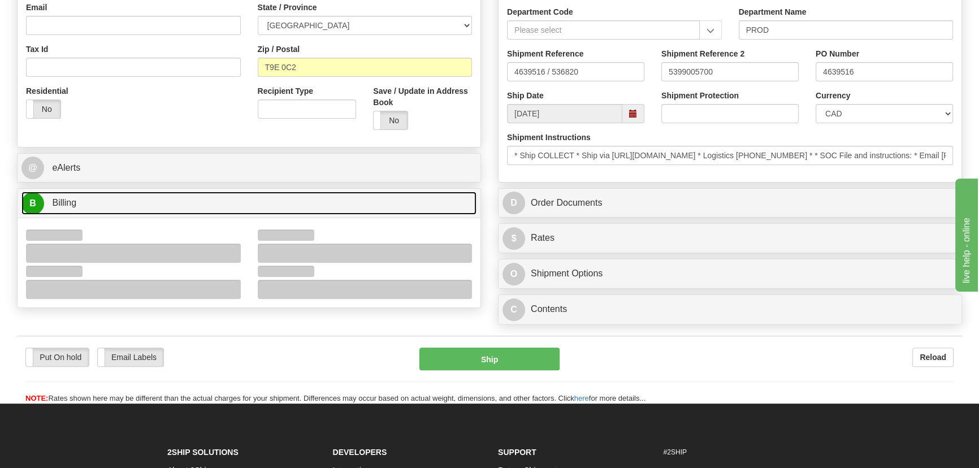
scroll to position [411, 0]
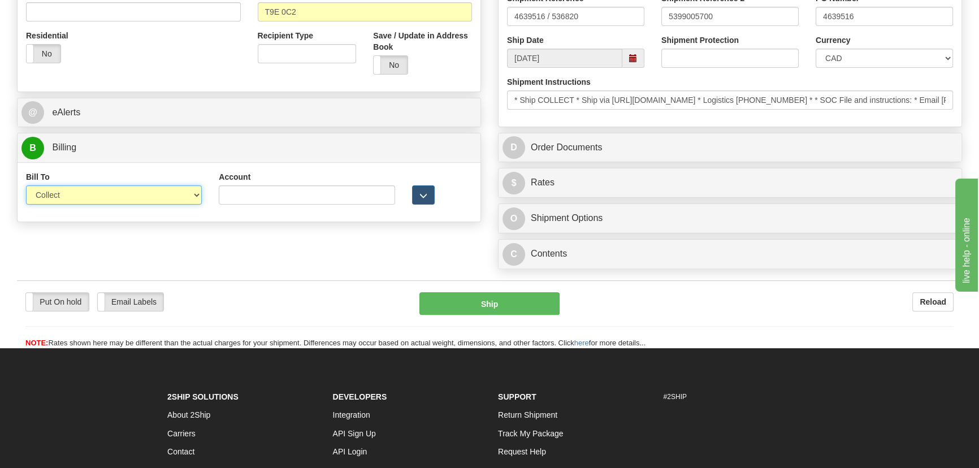
drag, startPoint x: 93, startPoint y: 193, endPoint x: 78, endPoint y: 204, distance: 18.2
click at [90, 194] on select "Sender Recipient Third Party Collect" at bounding box center [114, 194] width 176 height 19
select select "1"
click at [26, 185] on select "Sender Recipient Third Party Collect" at bounding box center [114, 194] width 176 height 19
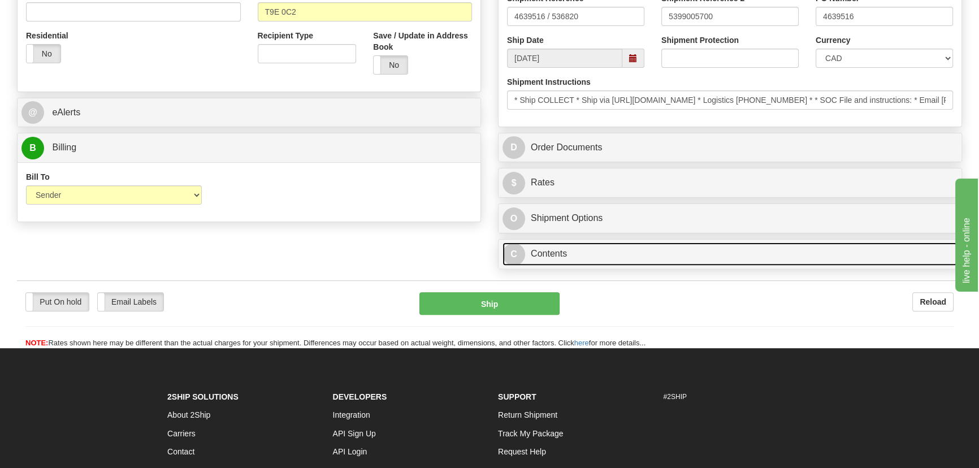
click at [678, 257] on link "C Contents" at bounding box center [730, 254] width 455 height 23
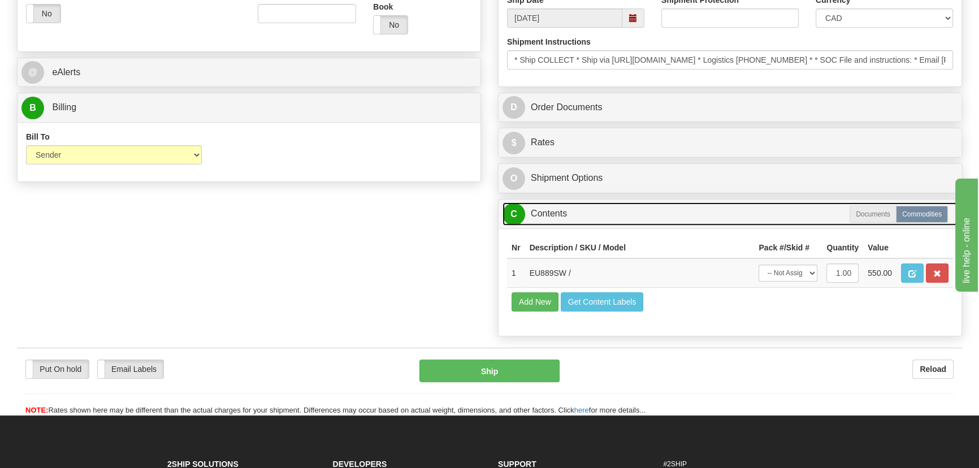
scroll to position [514, 0]
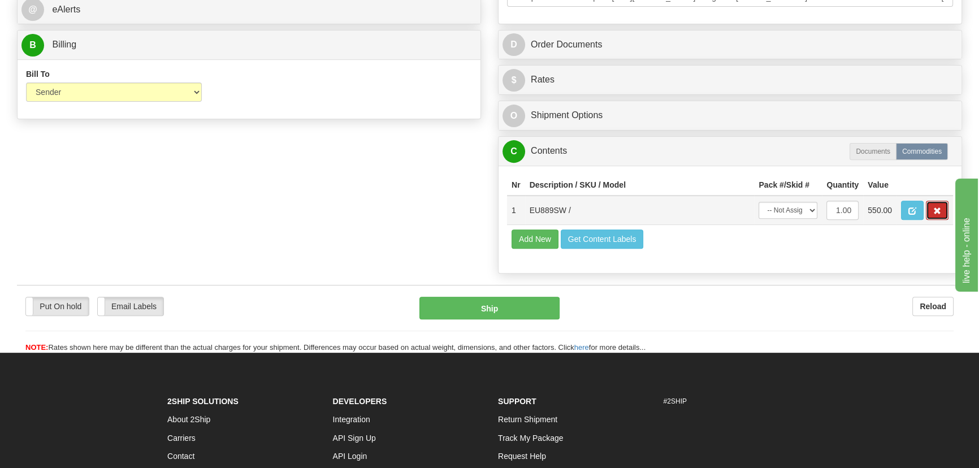
click at [938, 215] on span "button" at bounding box center [937, 210] width 8 height 7
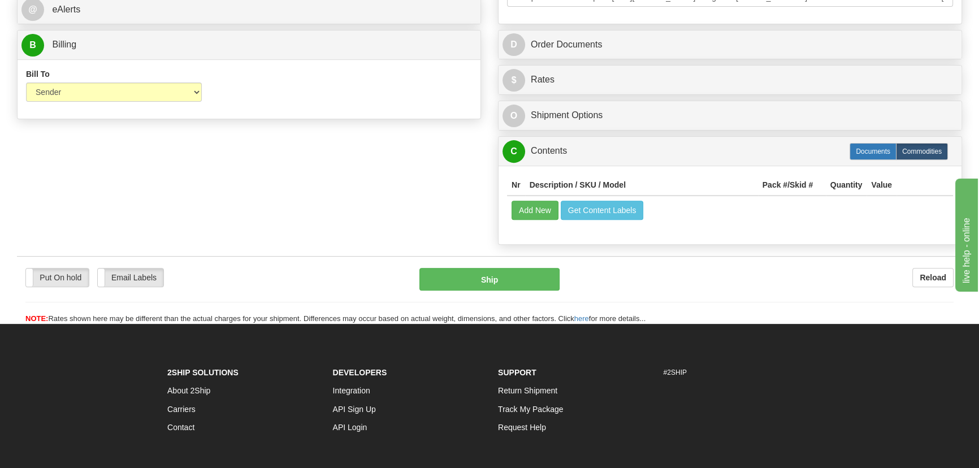
click at [879, 146] on label "Documents" at bounding box center [873, 151] width 47 height 17
radio input "true"
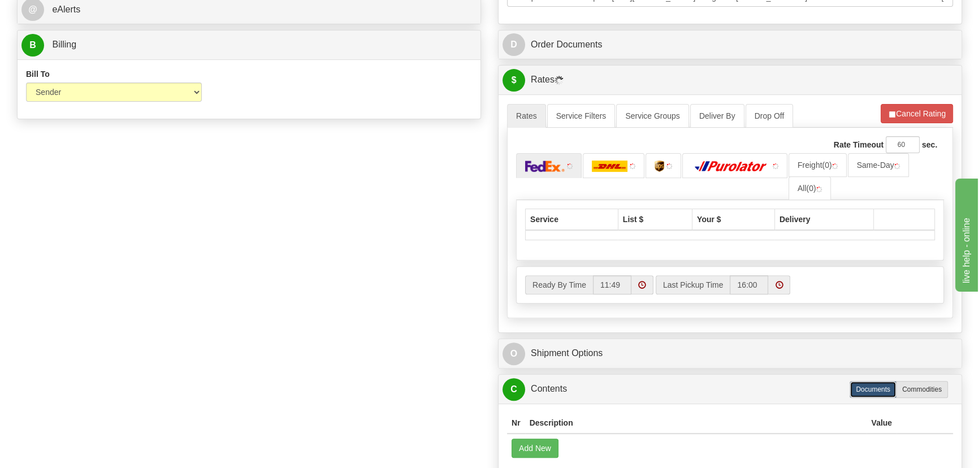
click at [540, 430] on th "Description" at bounding box center [696, 423] width 342 height 21
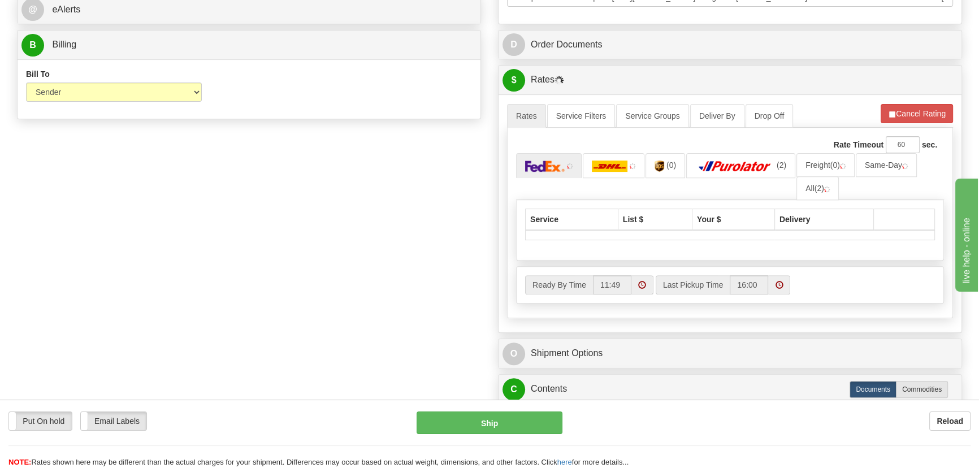
click at [539, 440] on div "Put On hold Put On hold Email Labels Email Labels Edit Reload Ship" at bounding box center [489, 440] width 979 height 57
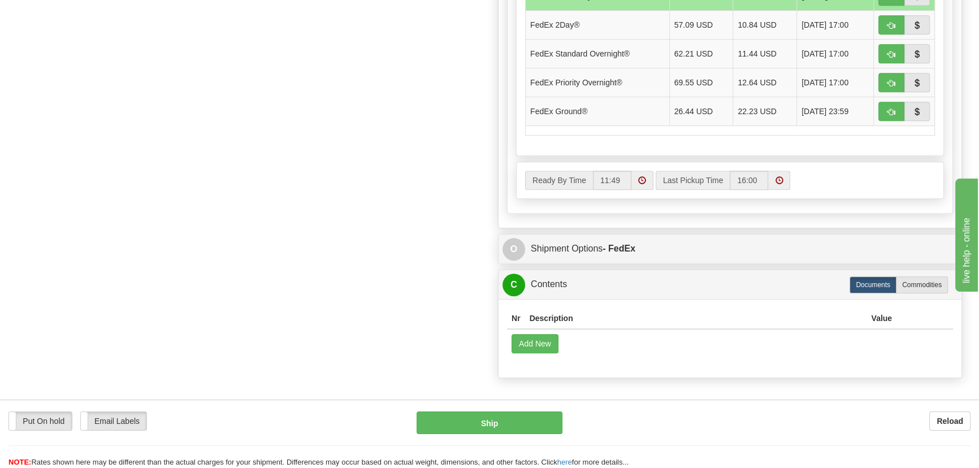
scroll to position [770, 0]
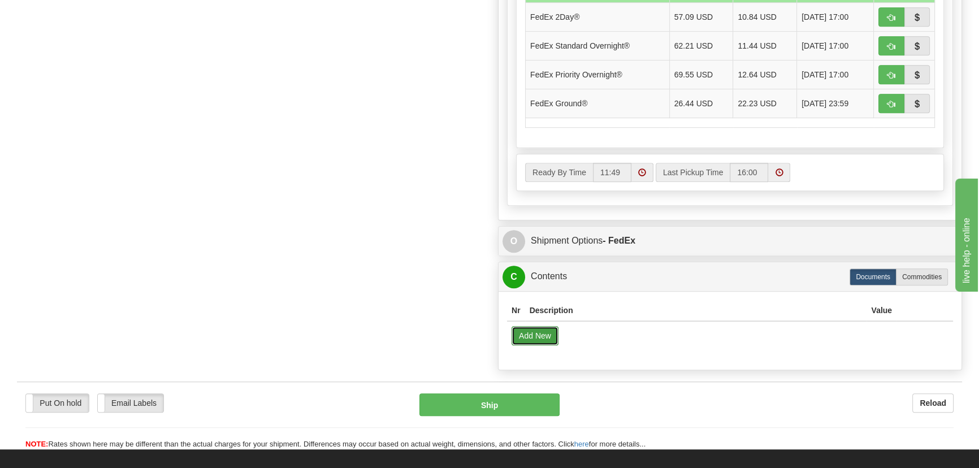
click at [535, 331] on button "Add New" at bounding box center [535, 335] width 47 height 19
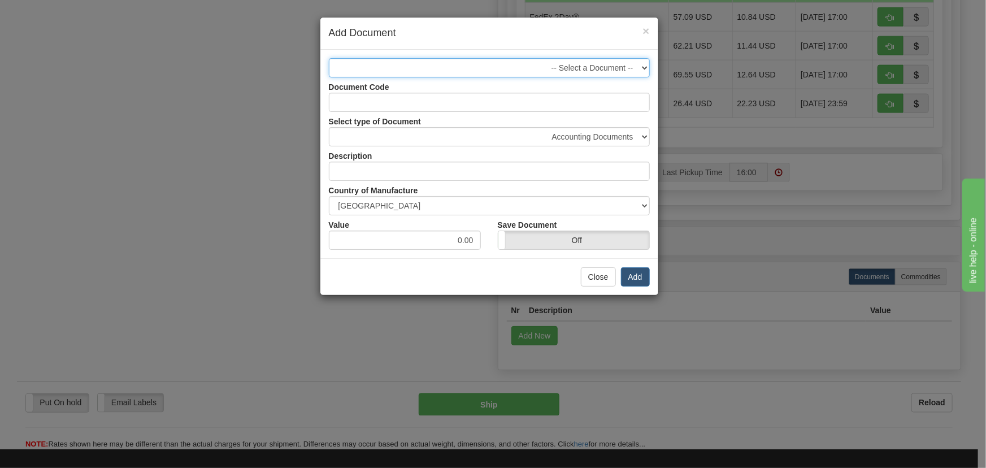
click at [402, 67] on select "-- Select a Document --" at bounding box center [489, 67] width 321 height 19
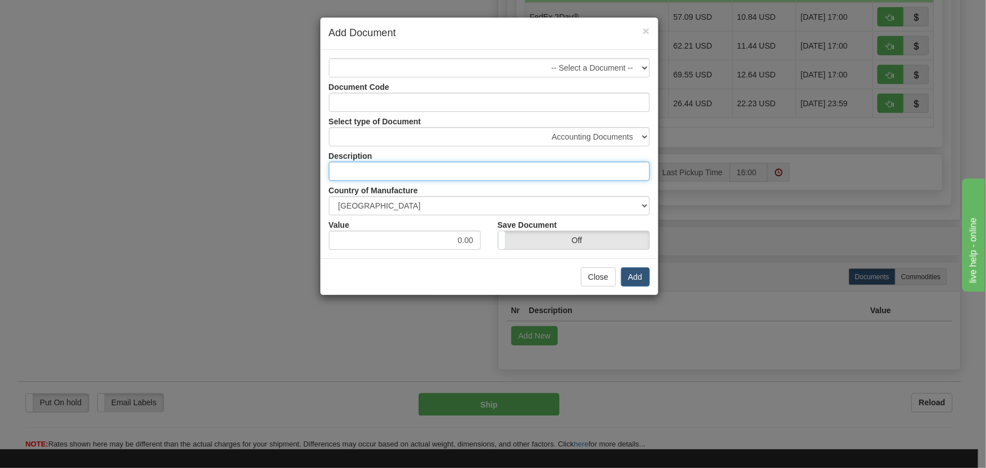
click at [413, 170] on input "text" at bounding box center [489, 171] width 321 height 19
type input "DOCUMENT"
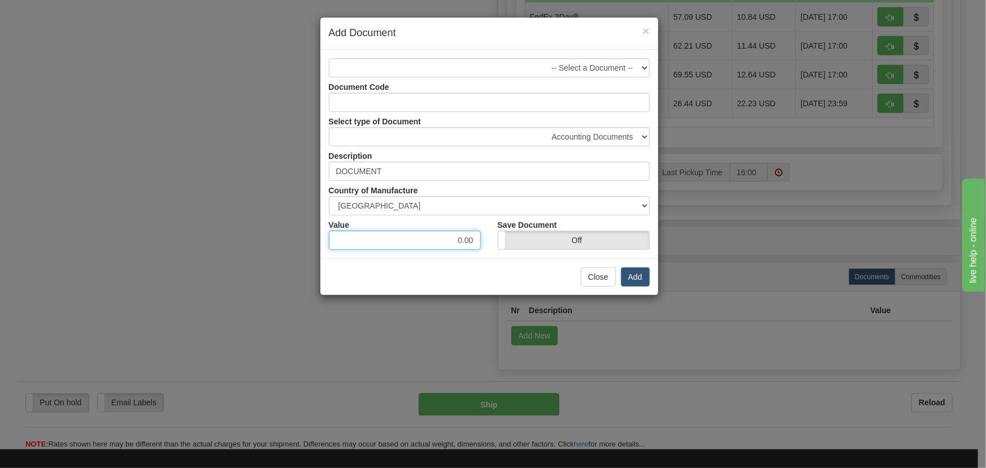
drag, startPoint x: 469, startPoint y: 243, endPoint x: 460, endPoint y: 241, distance: 9.7
click at [468, 243] on input "0.00" at bounding box center [405, 240] width 152 height 19
drag, startPoint x: 464, startPoint y: 244, endPoint x: 484, endPoint y: 250, distance: 21.5
click at [489, 250] on div "-- Select a Document -- Document Code Select type of Document Accounting Docume…" at bounding box center [490, 154] width 338 height 209
type input "5.00"
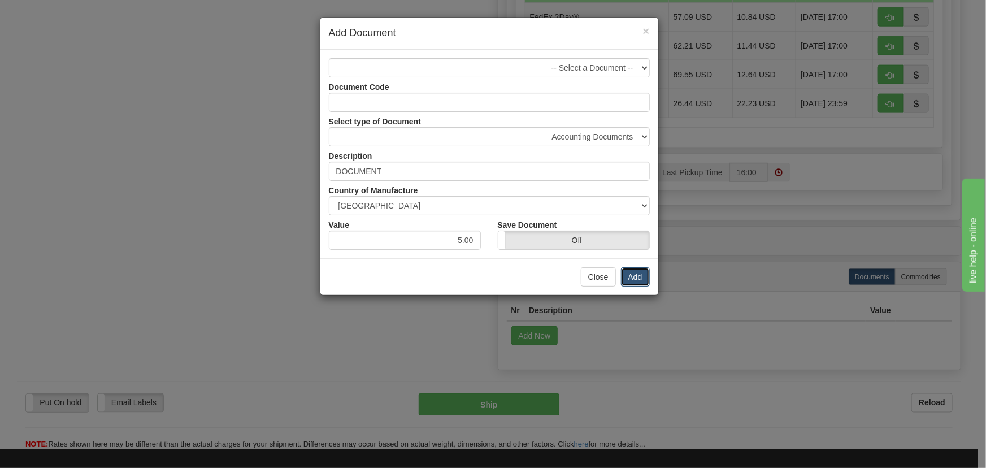
click at [637, 276] on button "Add" at bounding box center [635, 276] width 29 height 19
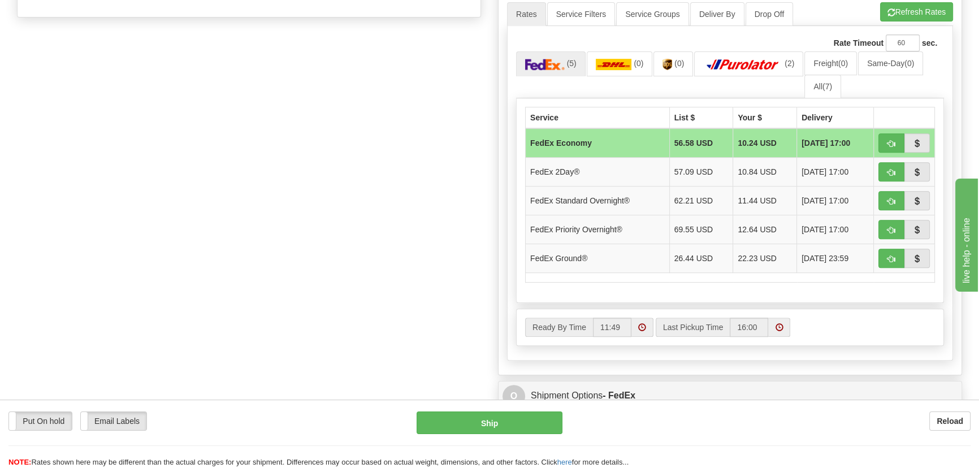
scroll to position [616, 0]
click at [894, 193] on button "button" at bounding box center [891, 200] width 26 height 19
type input "05"
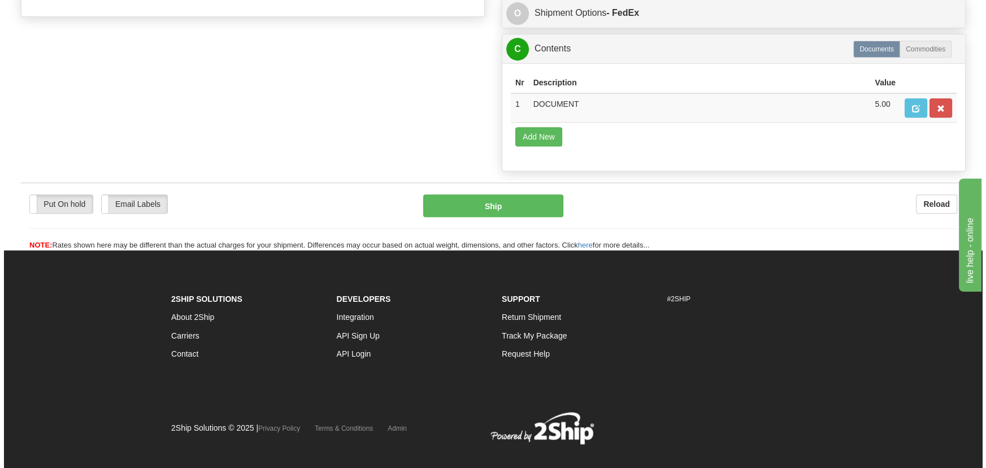
scroll to position [360, 0]
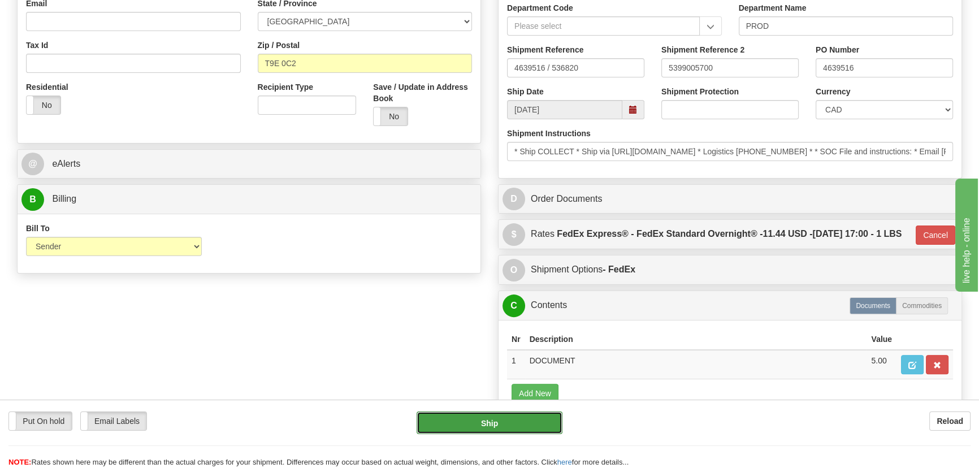
click at [514, 421] on button "Ship" at bounding box center [490, 423] width 146 height 23
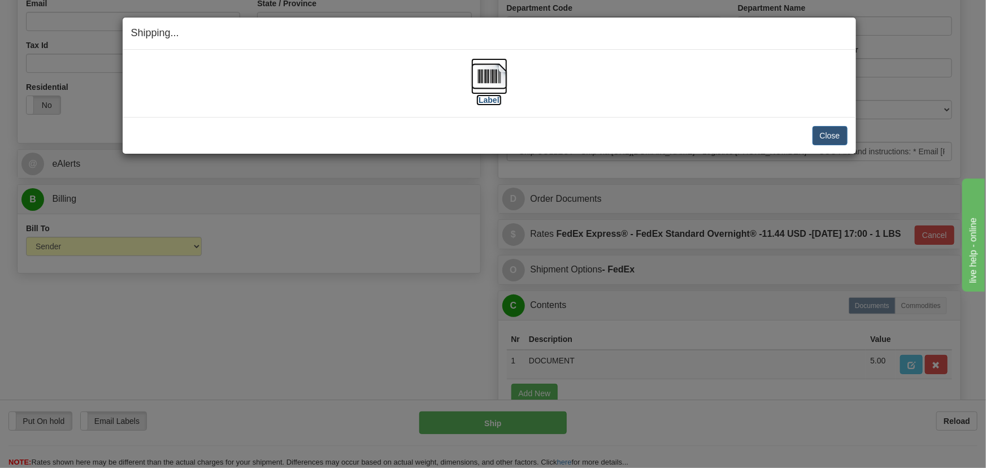
click at [497, 95] on label "[Label]" at bounding box center [490, 99] width 26 height 11
click at [832, 136] on button "Close" at bounding box center [830, 135] width 35 height 19
